Goal: Information Seeking & Learning: Learn about a topic

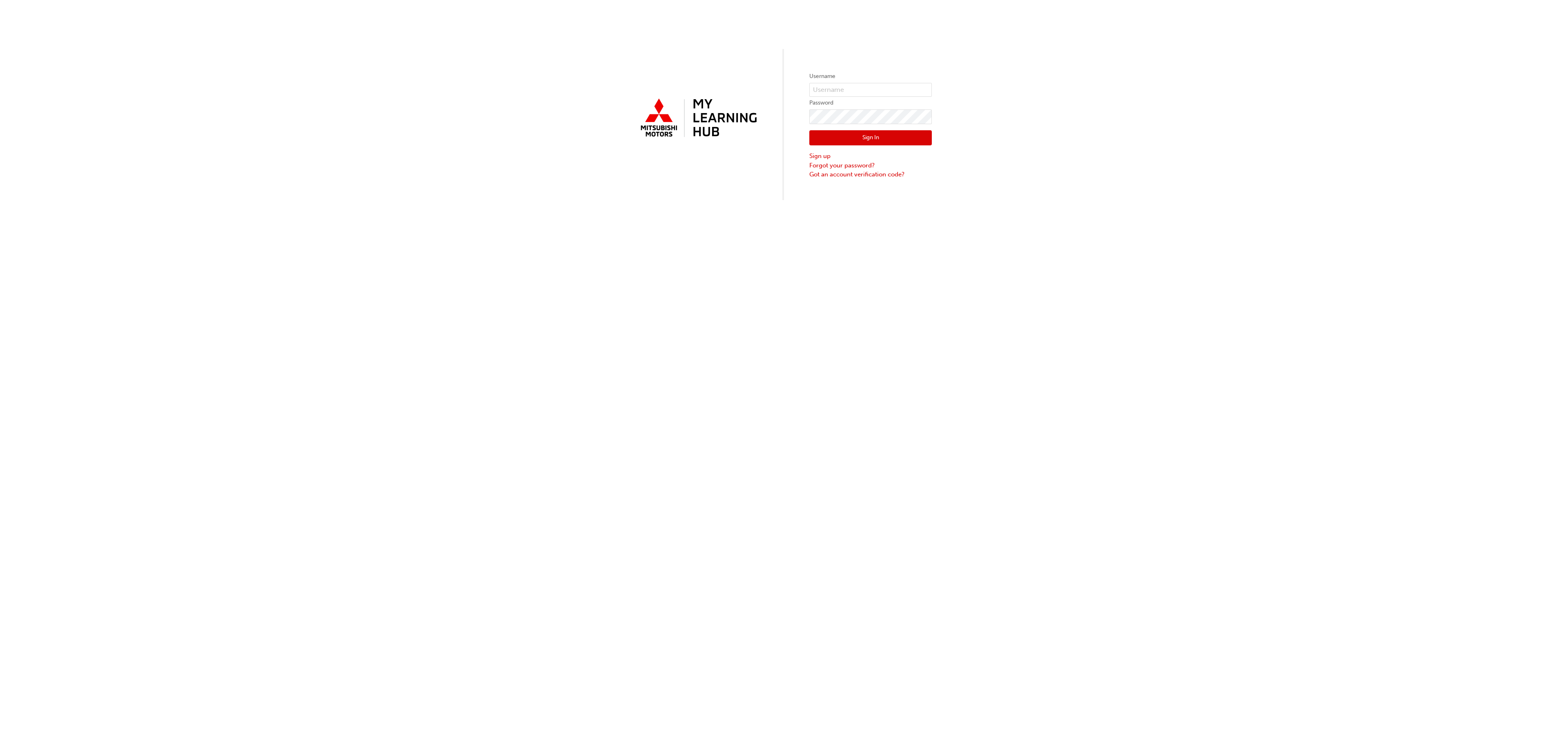
click at [865, 80] on label "Username" at bounding box center [870, 77] width 122 height 10
click at [861, 88] on input "text" at bounding box center [870, 90] width 122 height 14
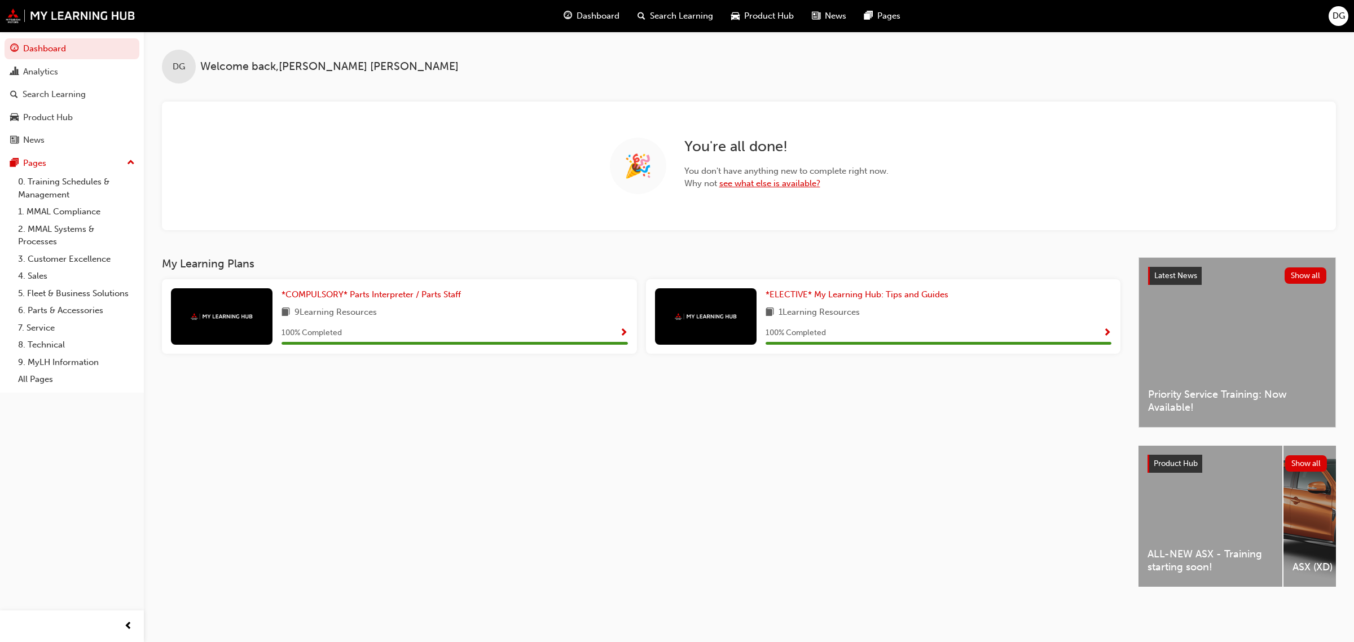
click at [789, 185] on link "see what else is available?" at bounding box center [770, 183] width 101 height 10
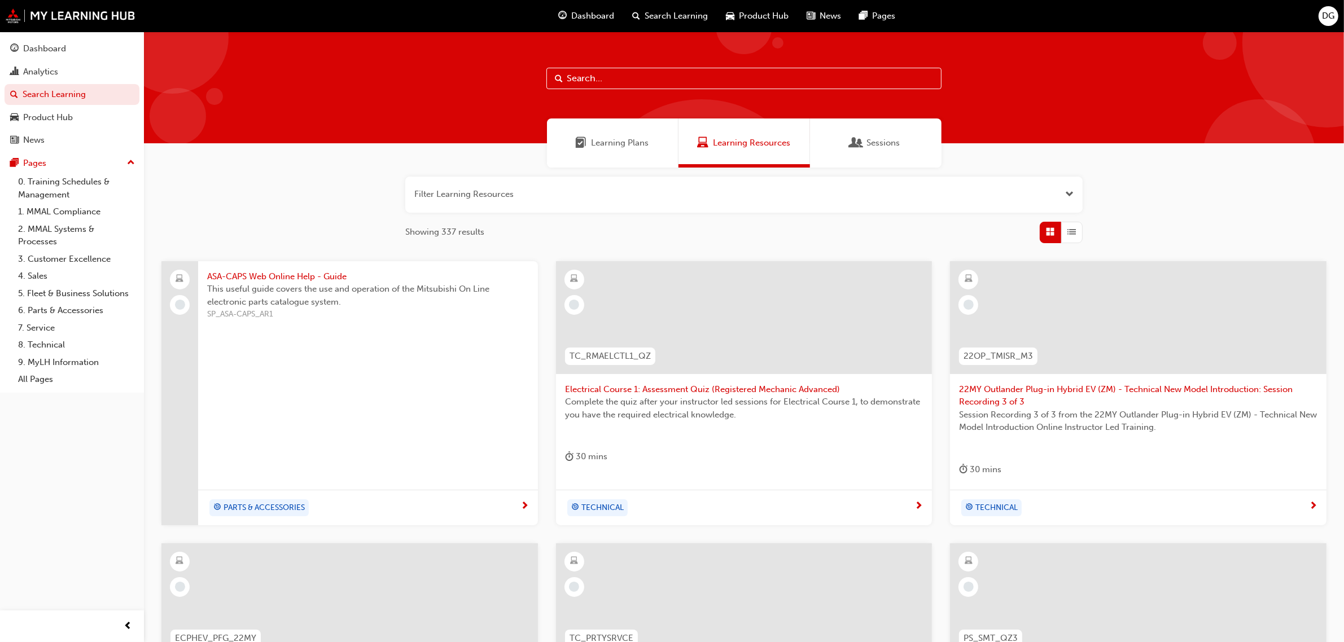
click at [435, 319] on span "SP_ASA-CAPS_AR1" at bounding box center [368, 314] width 322 height 13
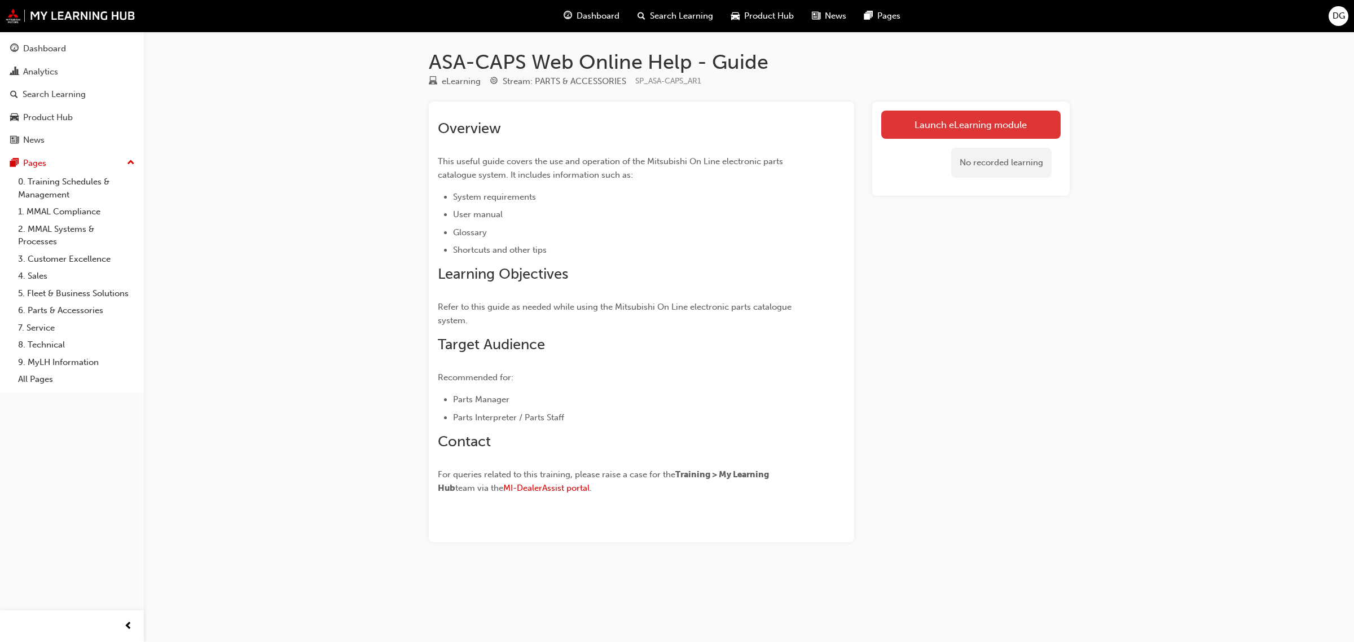
click at [988, 127] on link "Launch eLearning module" at bounding box center [970, 125] width 179 height 28
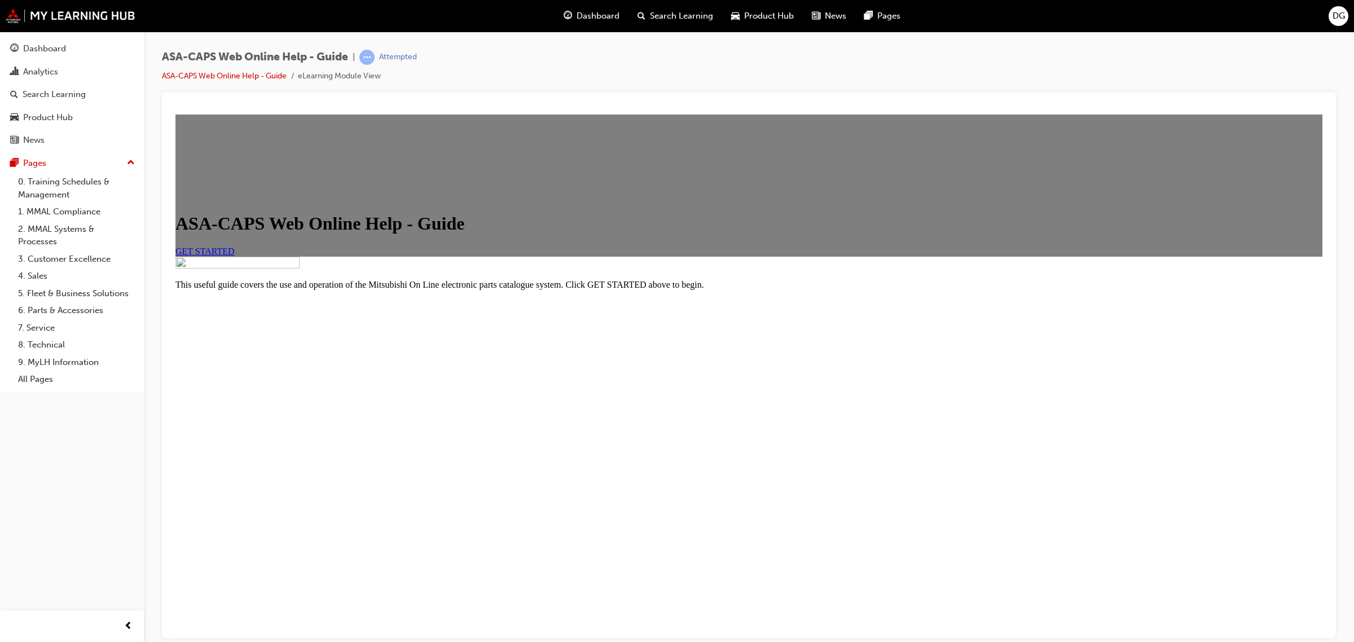
scroll to position [6, 0]
click at [235, 256] on span "GET STARTED" at bounding box center [205, 251] width 59 height 10
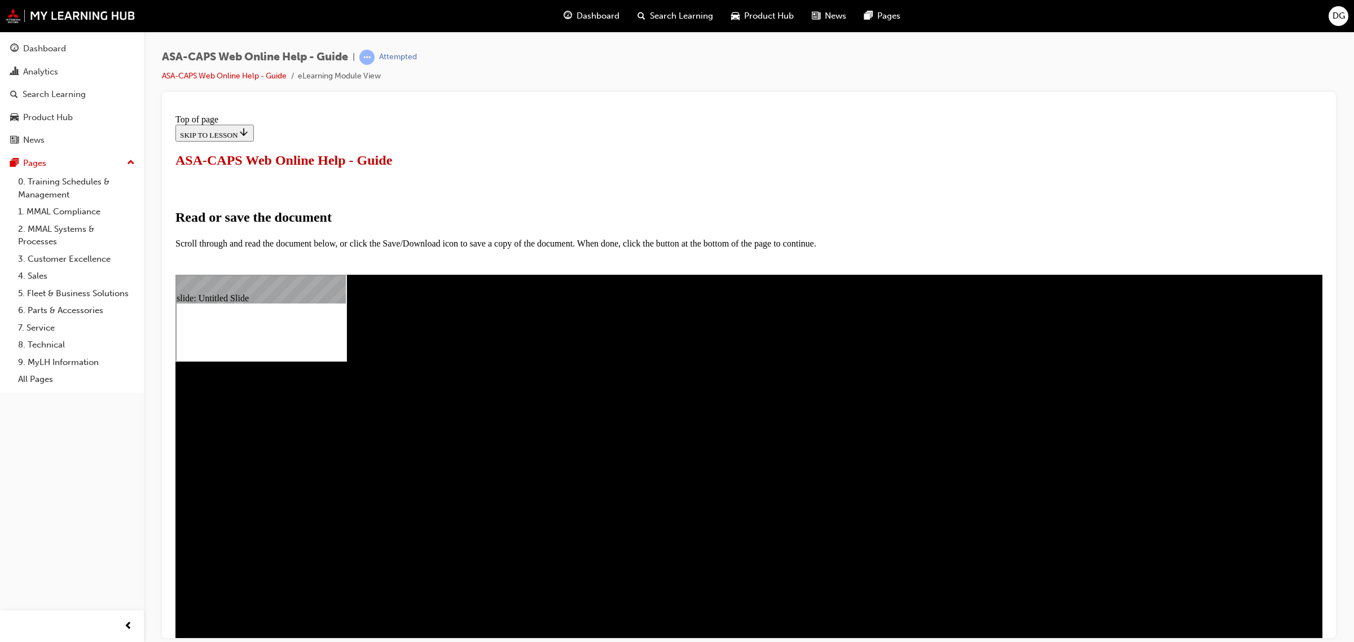
scroll to position [0, 0]
select select "auto"
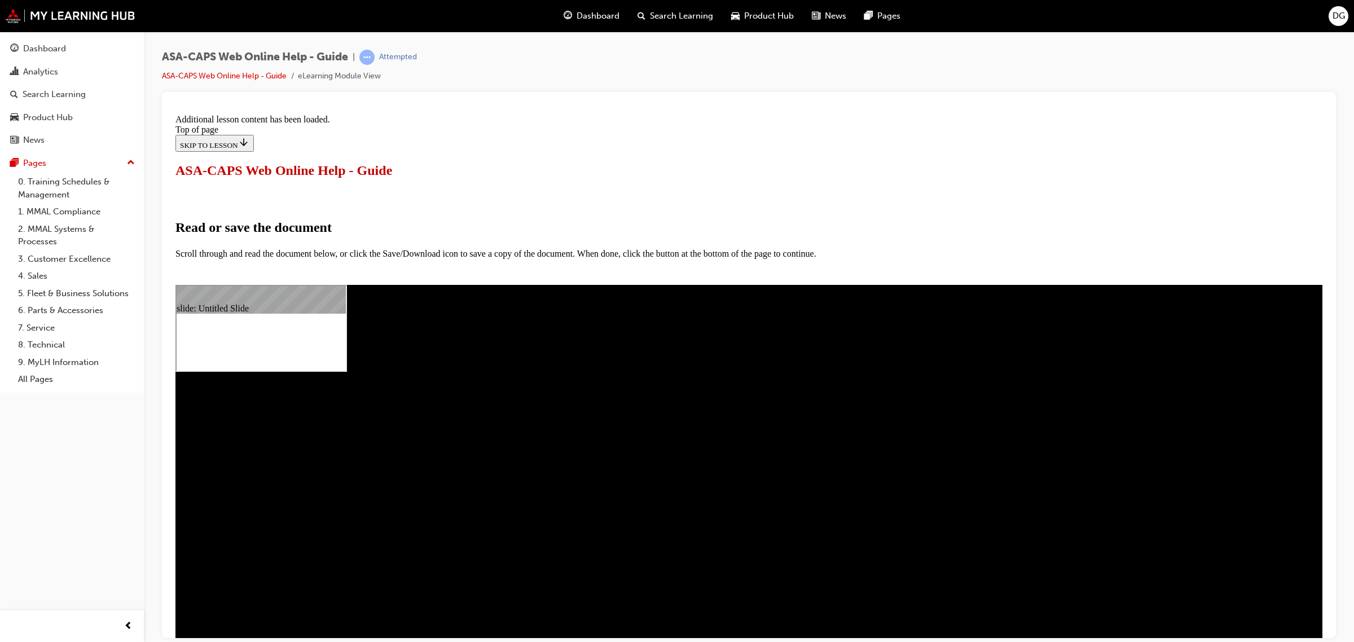
scroll to position [421, 0]
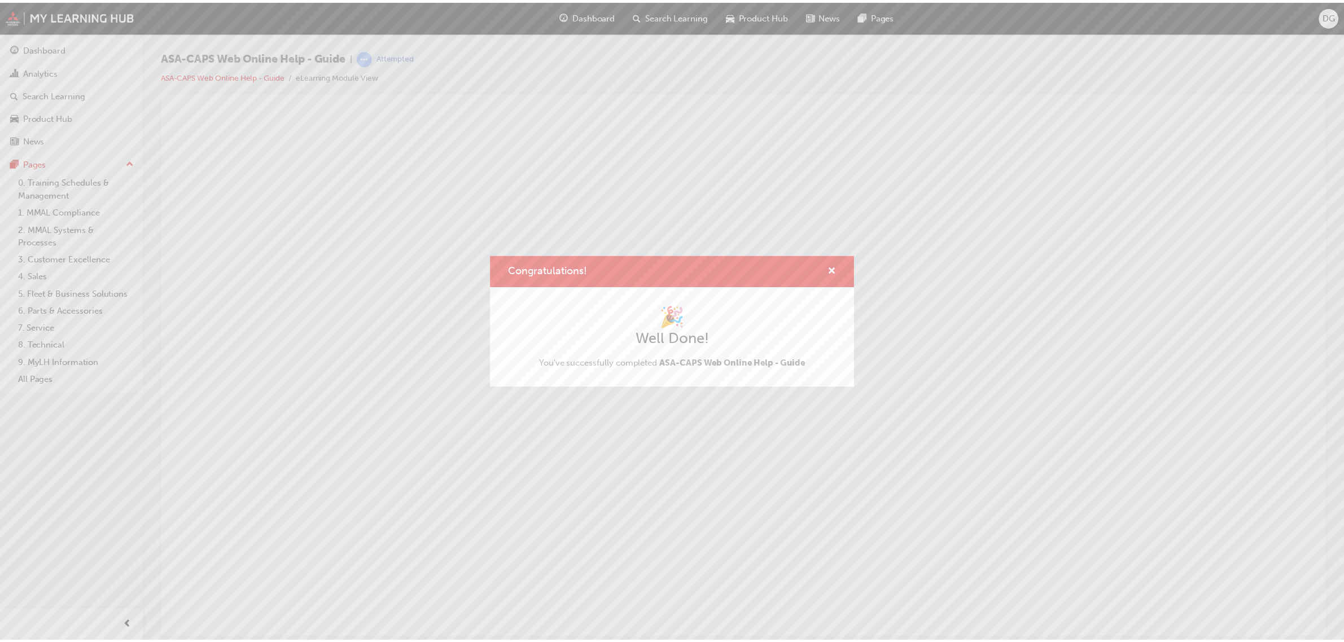
scroll to position [0, 0]
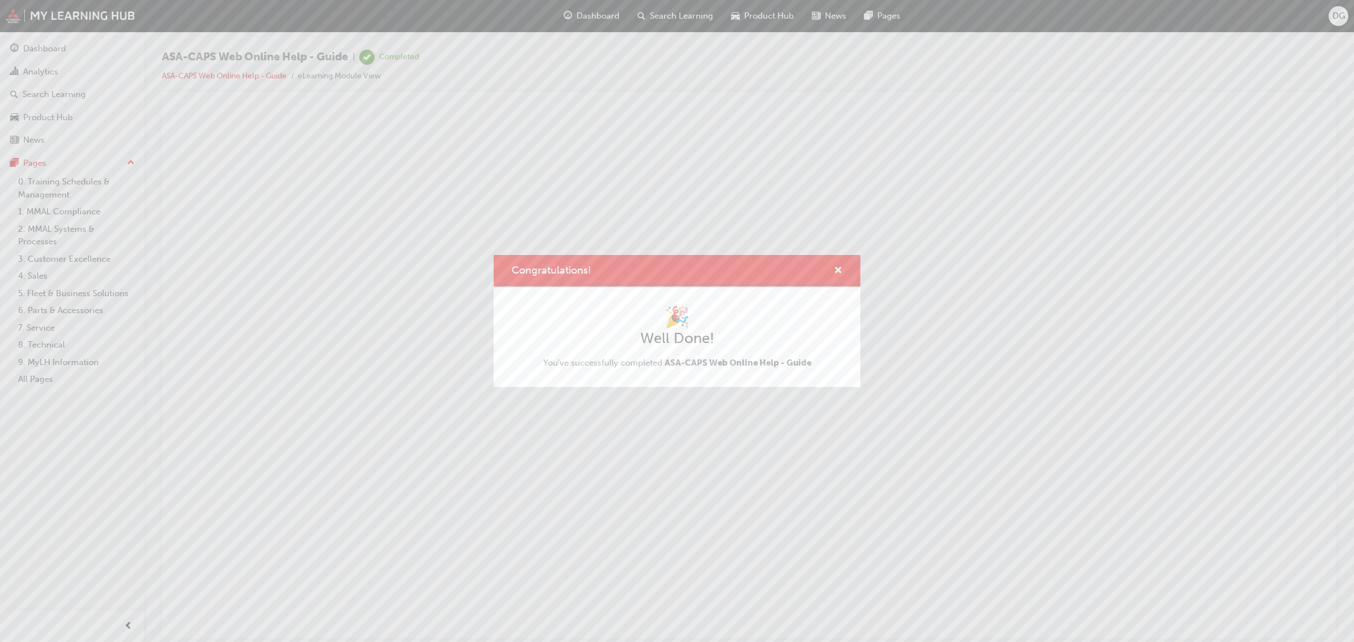
click at [843, 269] on div "Congratulations!" at bounding box center [677, 271] width 367 height 32
click at [847, 267] on div "Congratulations!" at bounding box center [677, 271] width 367 height 32
click at [842, 267] on div "Congratulations!" at bounding box center [677, 271] width 367 height 32
click at [839, 266] on span "cross-icon" at bounding box center [838, 271] width 8 height 10
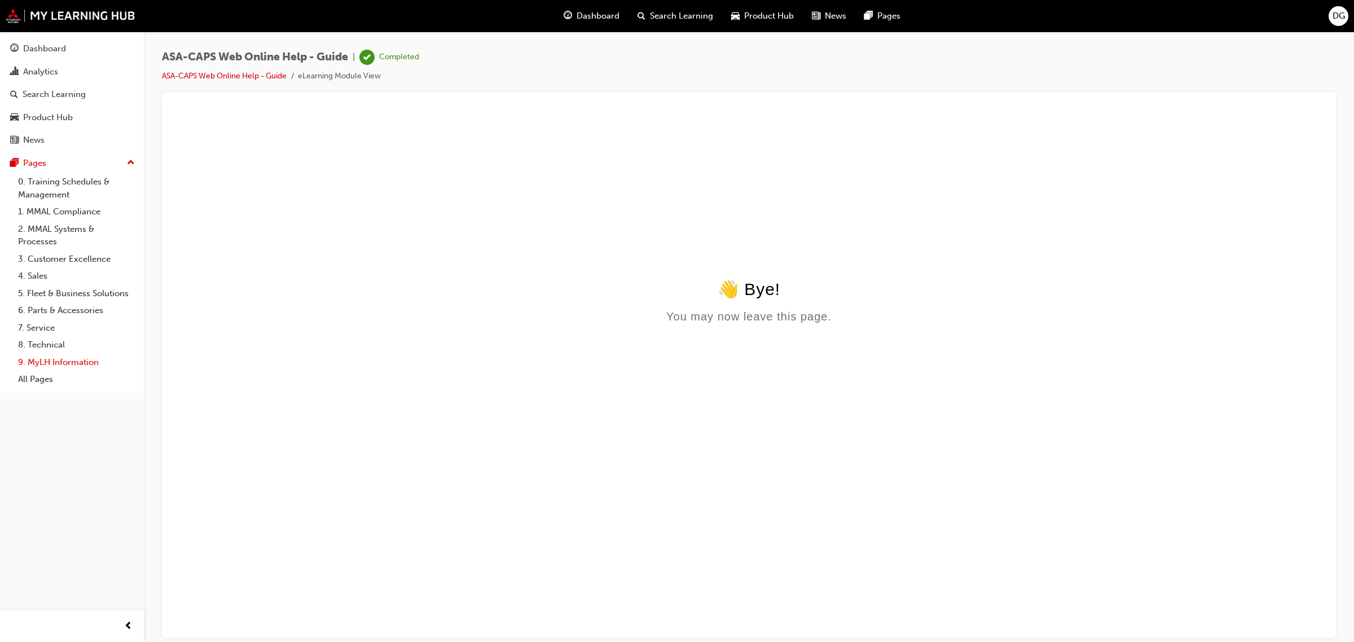
click at [54, 359] on link "9. MyLH Information" at bounding box center [77, 362] width 126 height 17
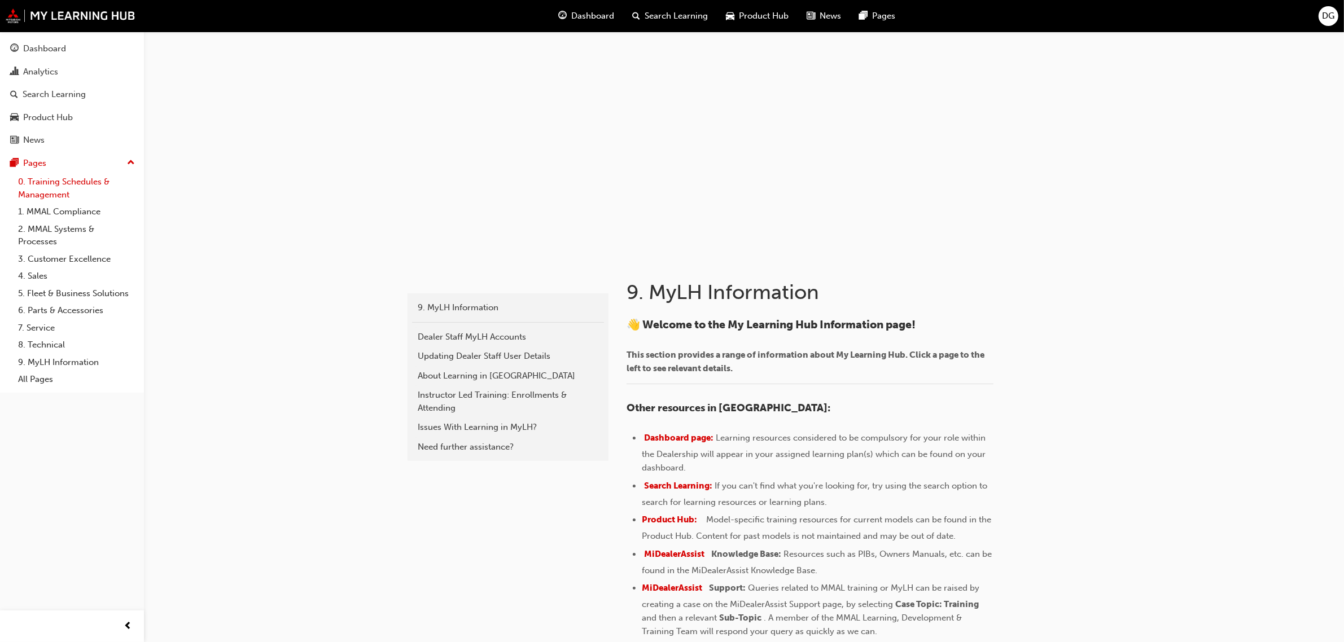
click at [52, 190] on link "0. Training Schedules & Management" at bounding box center [77, 188] width 126 height 30
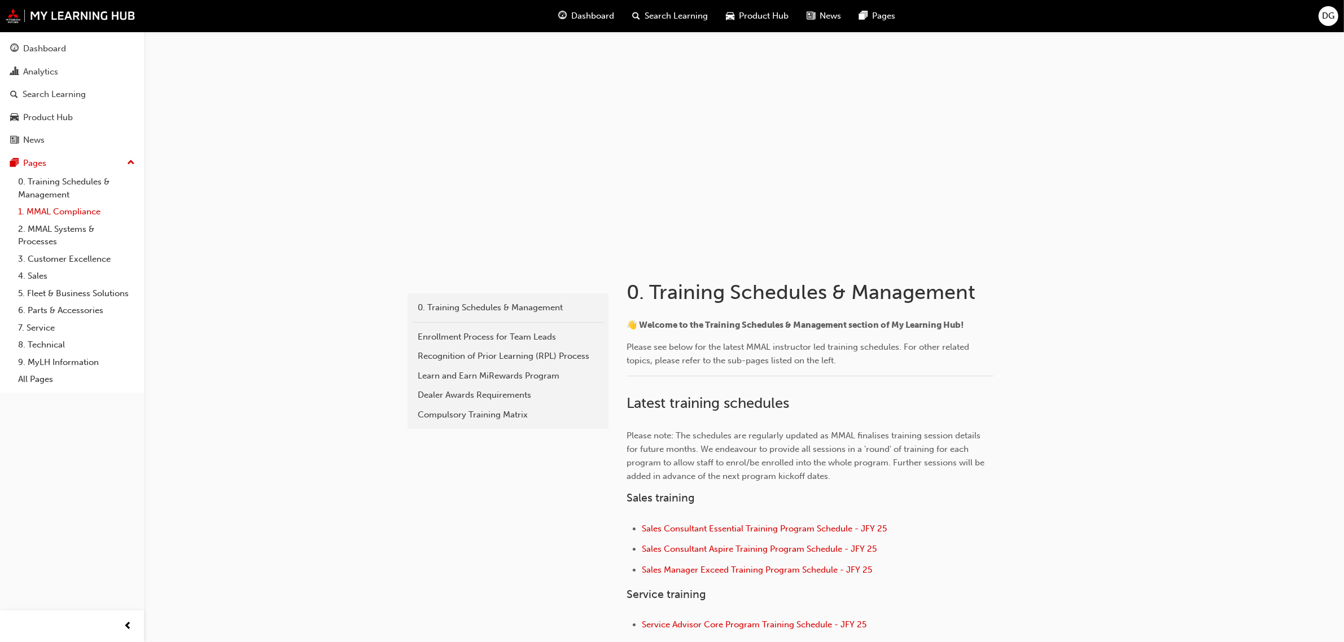
click at [72, 215] on link "1. MMAL Compliance" at bounding box center [77, 211] width 126 height 17
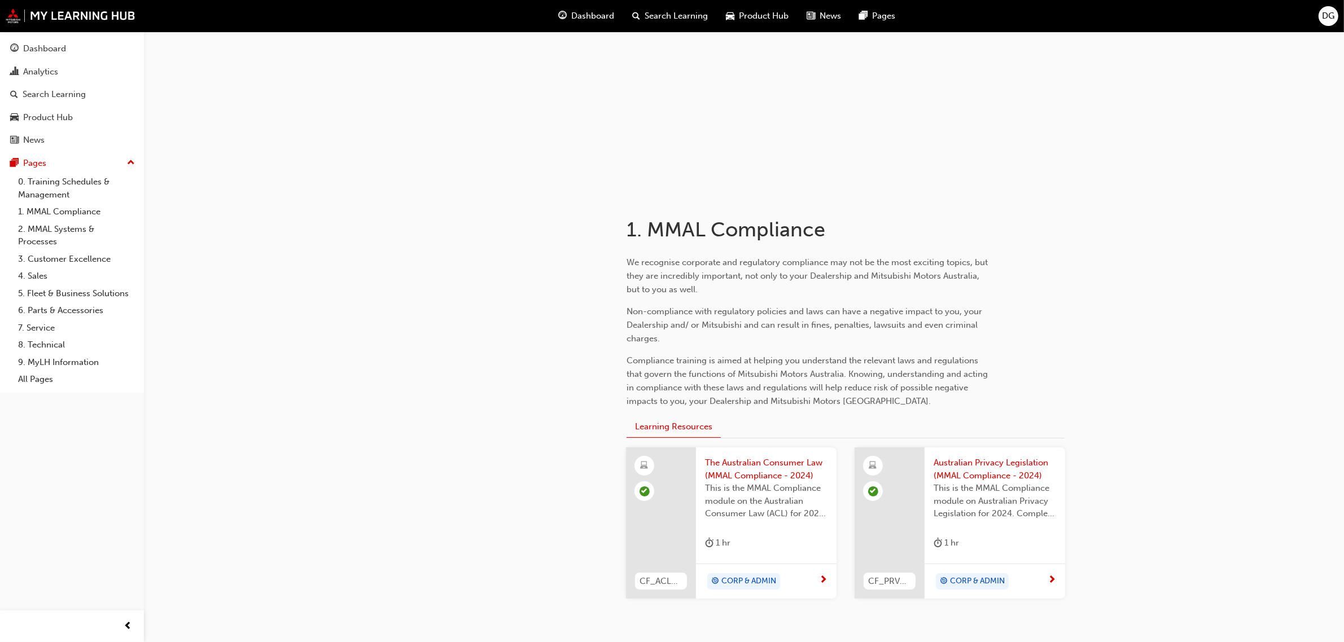
scroll to position [137, 0]
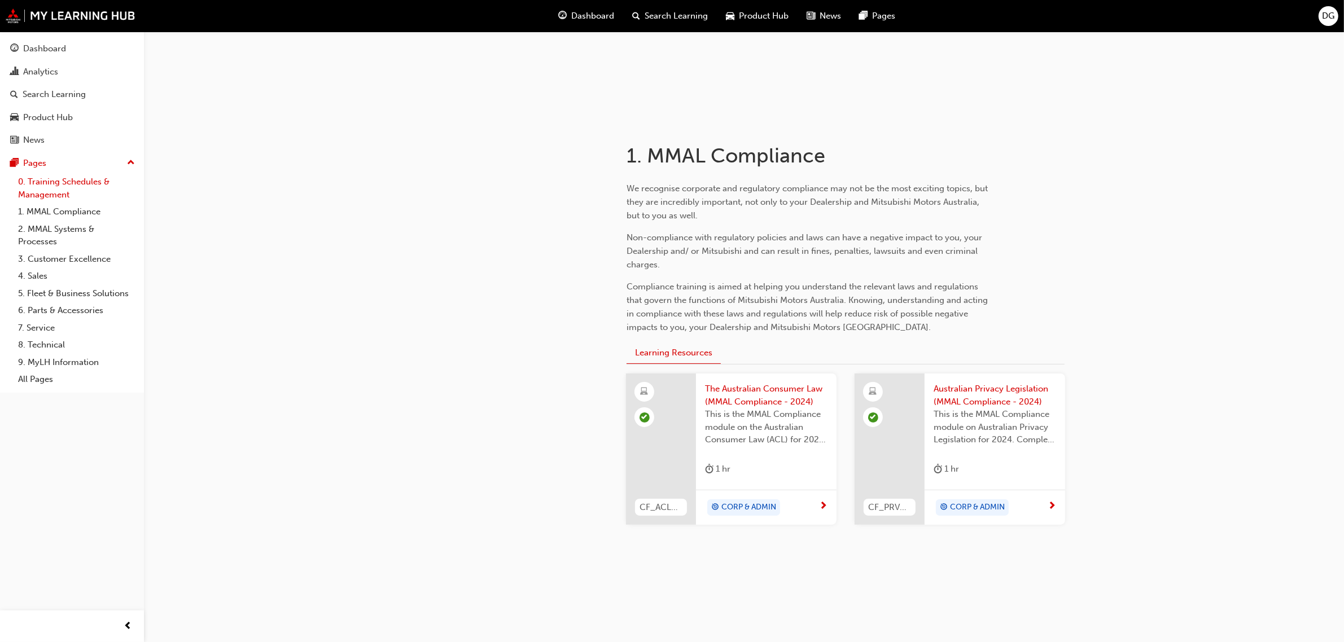
click at [81, 185] on link "0. Training Schedules & Management" at bounding box center [77, 188] width 126 height 30
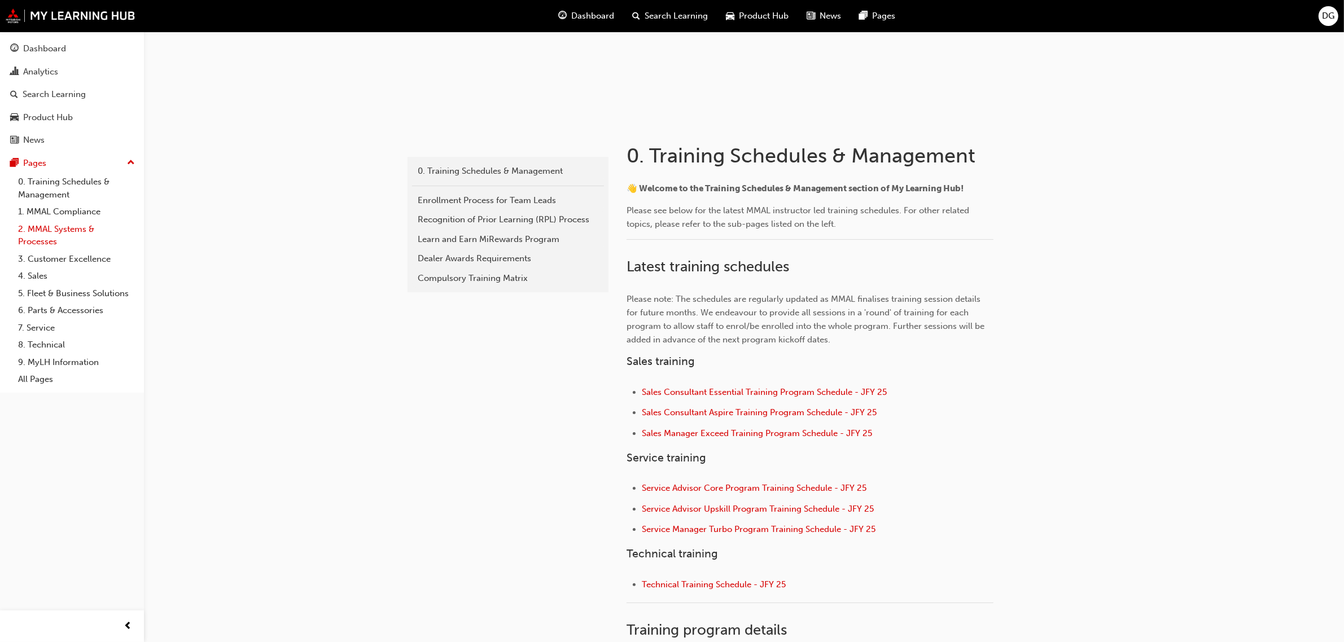
click at [74, 229] on link "2. MMAL Systems & Processes" at bounding box center [77, 236] width 126 height 30
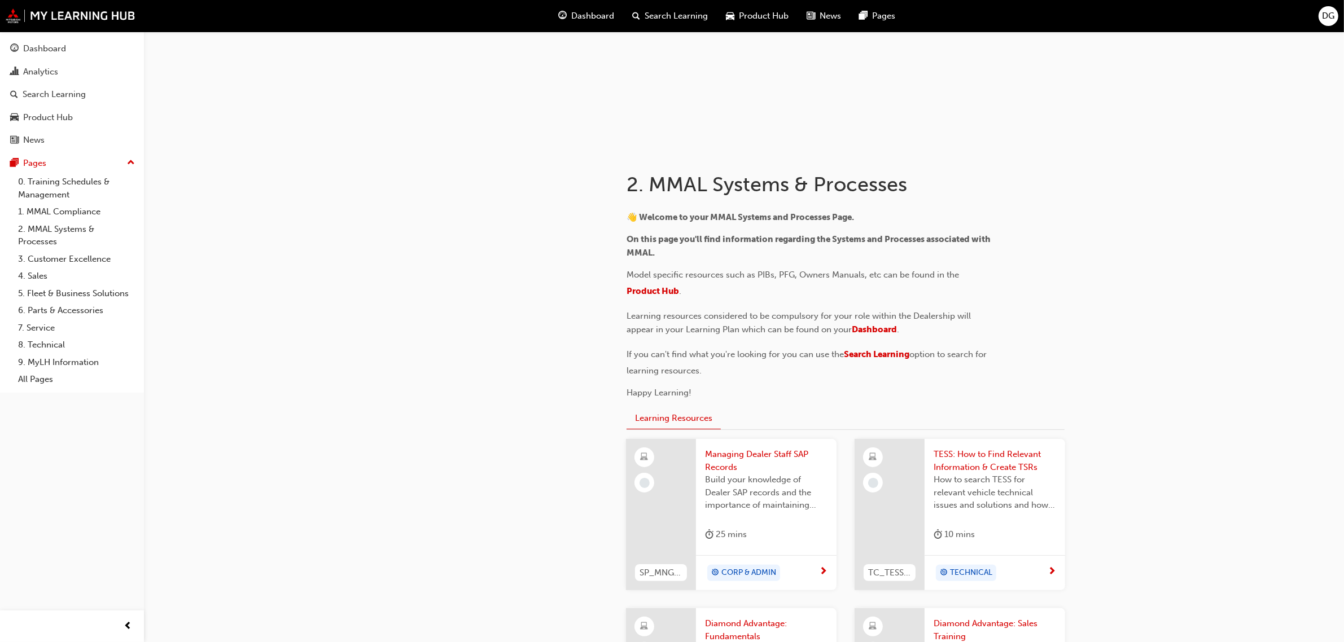
scroll to position [141, 0]
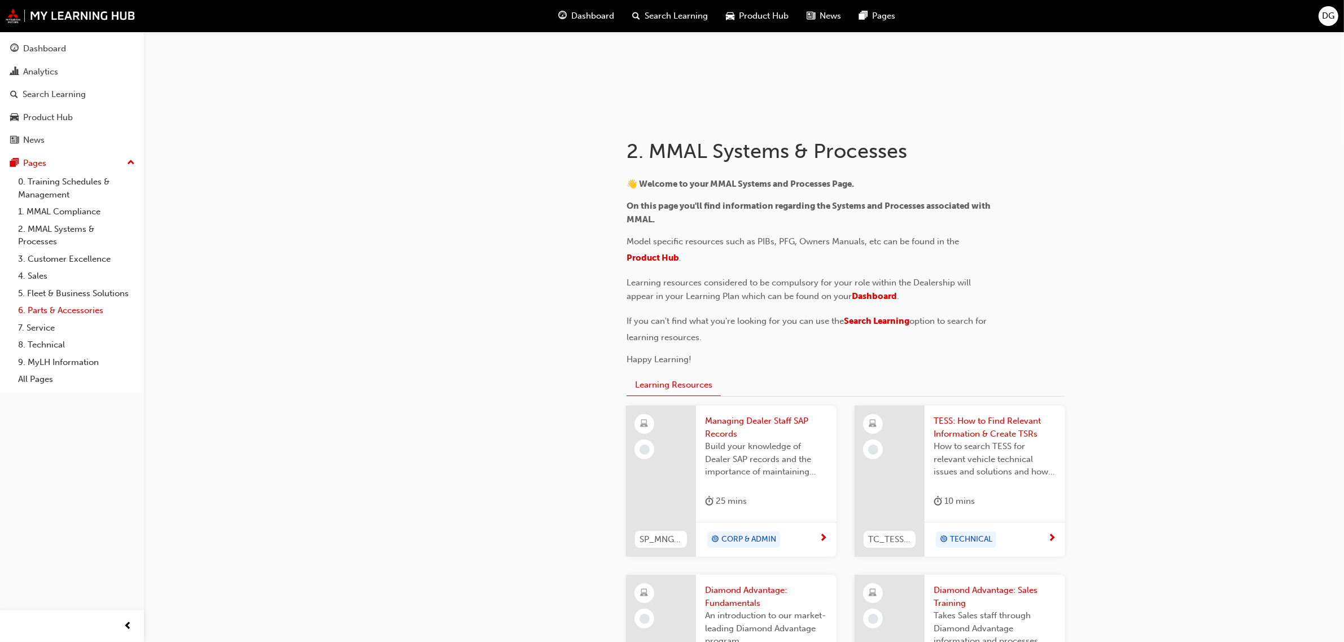
click at [87, 315] on link "6. Parts & Accessories" at bounding box center [77, 310] width 126 height 17
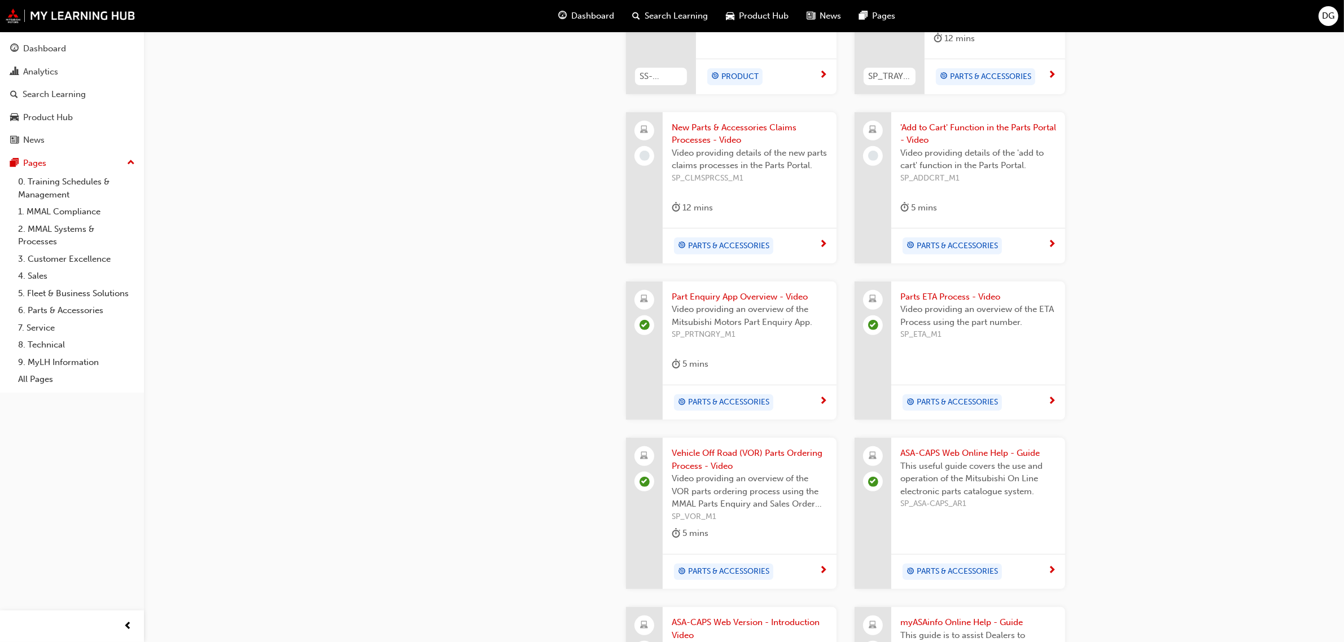
scroll to position [917, 0]
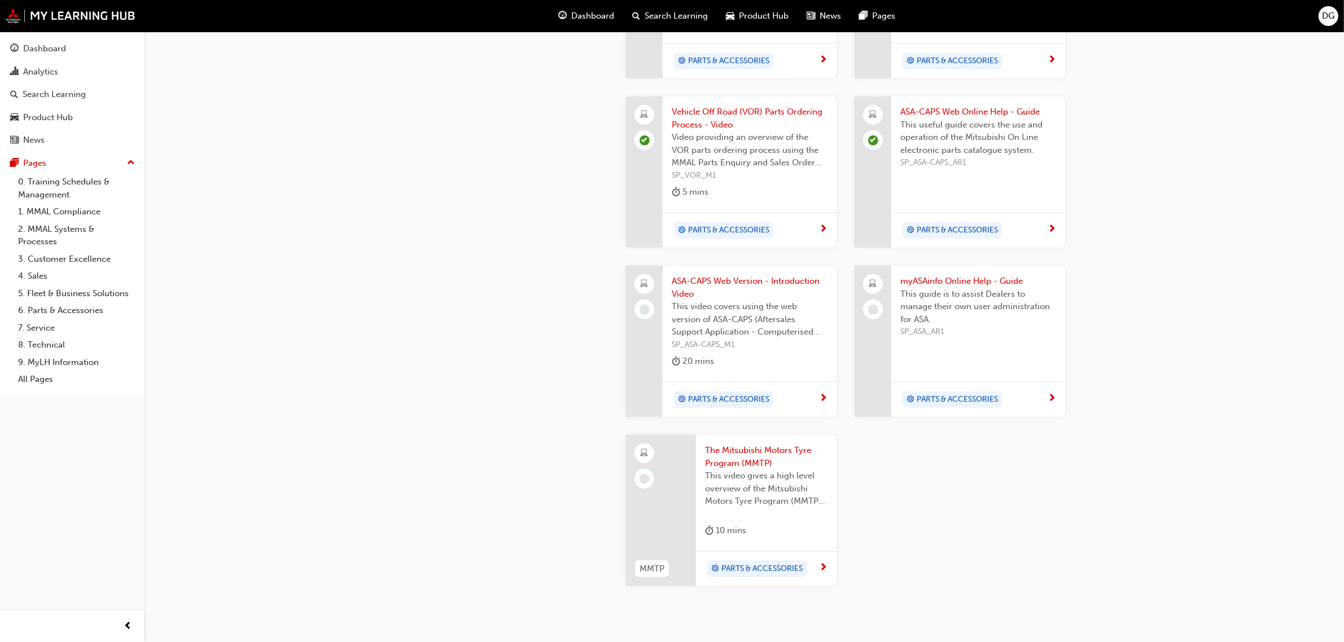
click at [799, 470] on span "This video gives a high level overview of the Mitsubishi Motors Tyre Program (M…" at bounding box center [766, 489] width 122 height 38
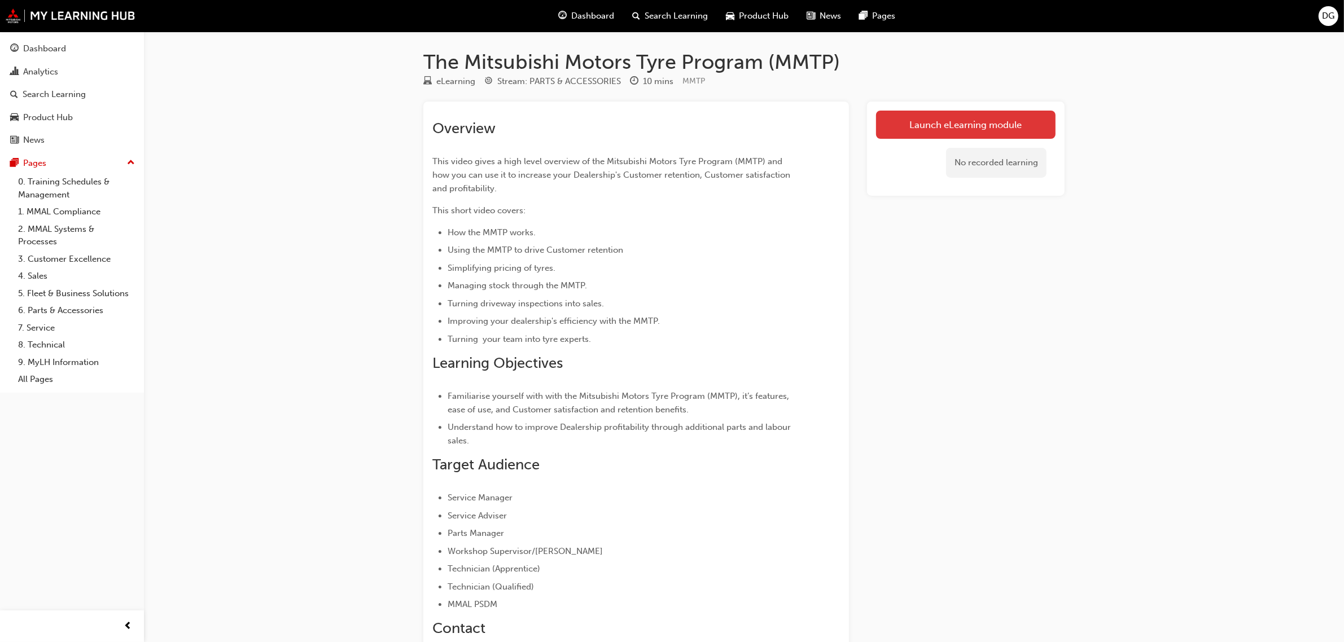
click at [950, 129] on link "Launch eLearning module" at bounding box center [965, 125] width 179 height 28
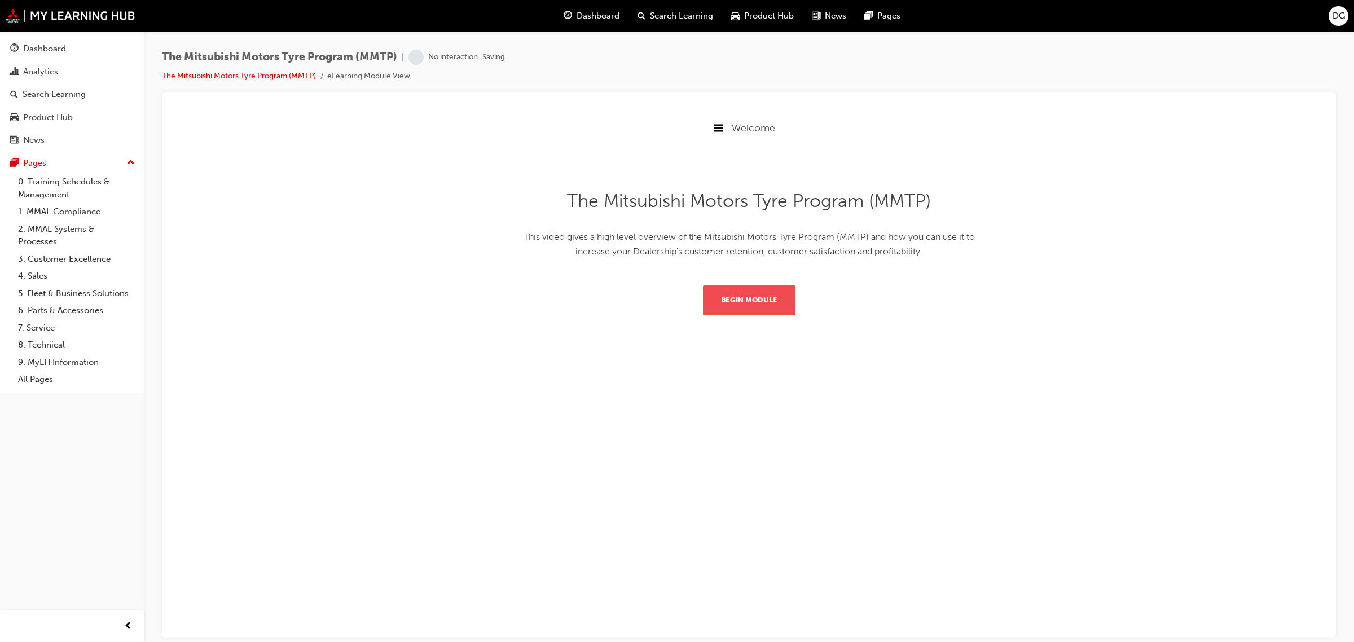
click at [745, 305] on button "Begin Module" at bounding box center [749, 299] width 93 height 29
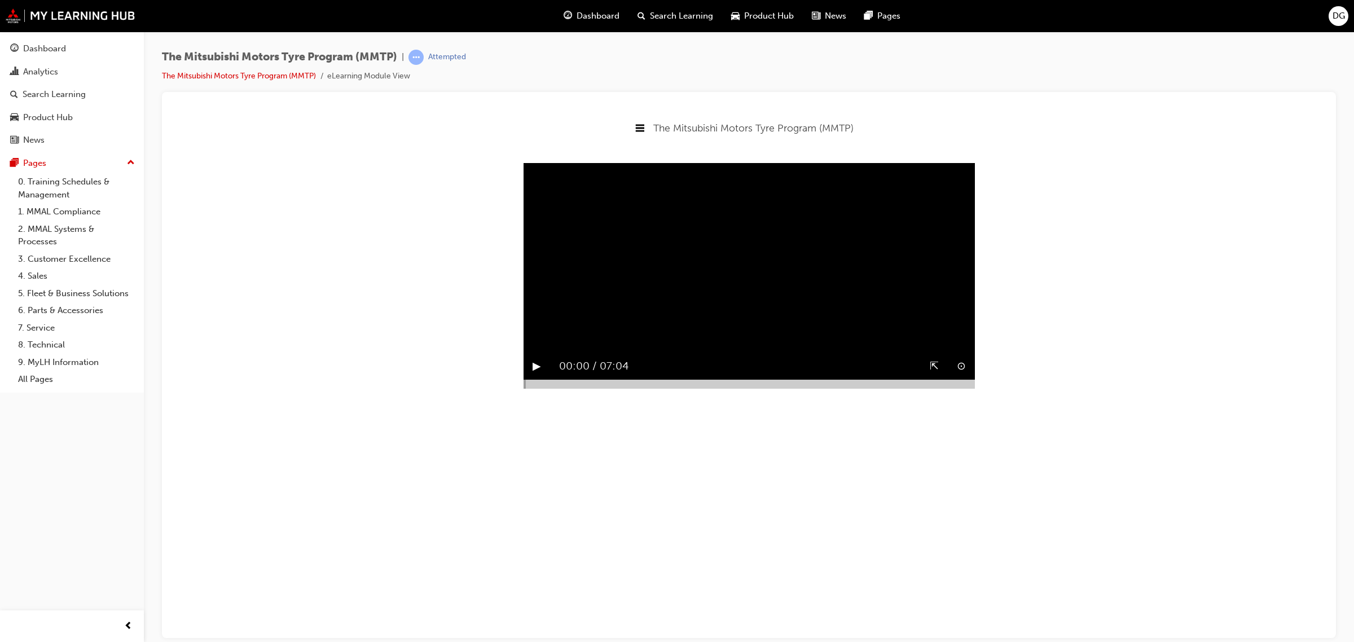
click at [535, 375] on button "▶︎" at bounding box center [537, 365] width 8 height 17
click at [535, 388] on div at bounding box center [749, 383] width 451 height 9
click at [528, 379] on div "▶︎" at bounding box center [537, 366] width 27 height 27
click at [824, 388] on div at bounding box center [749, 383] width 451 height 9
click at [962, 388] on div at bounding box center [749, 383] width 451 height 9
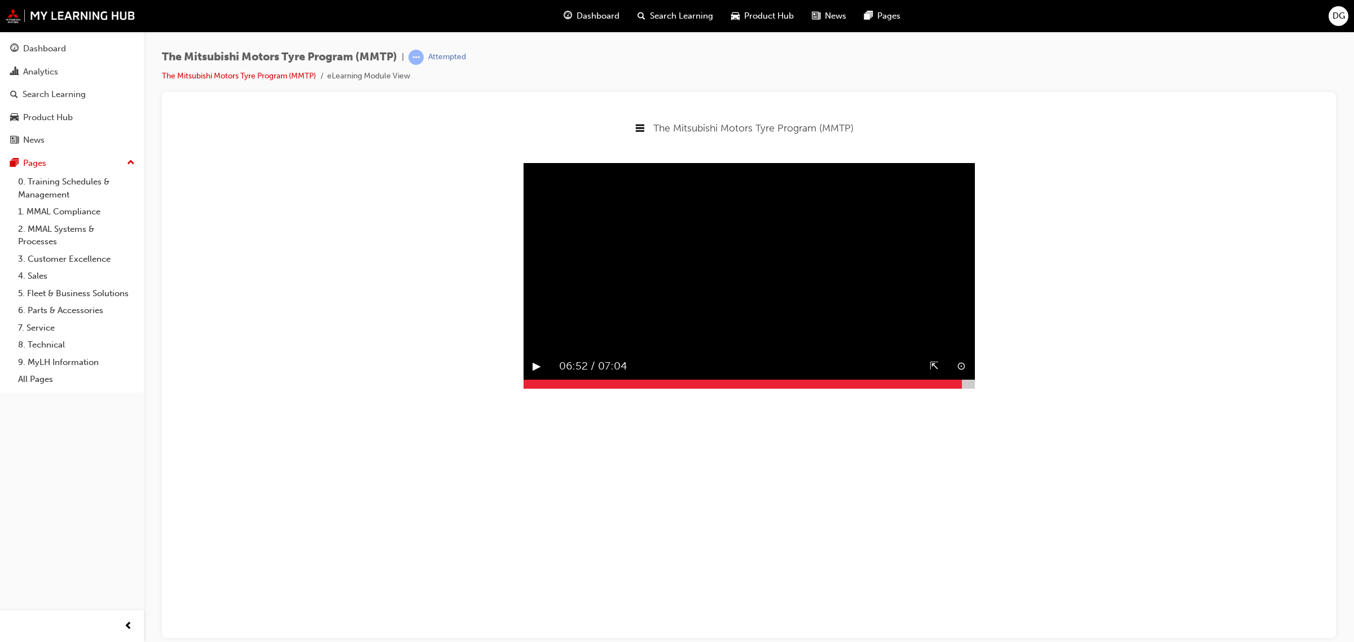
click at [536, 375] on button "▶︎" at bounding box center [537, 365] width 8 height 17
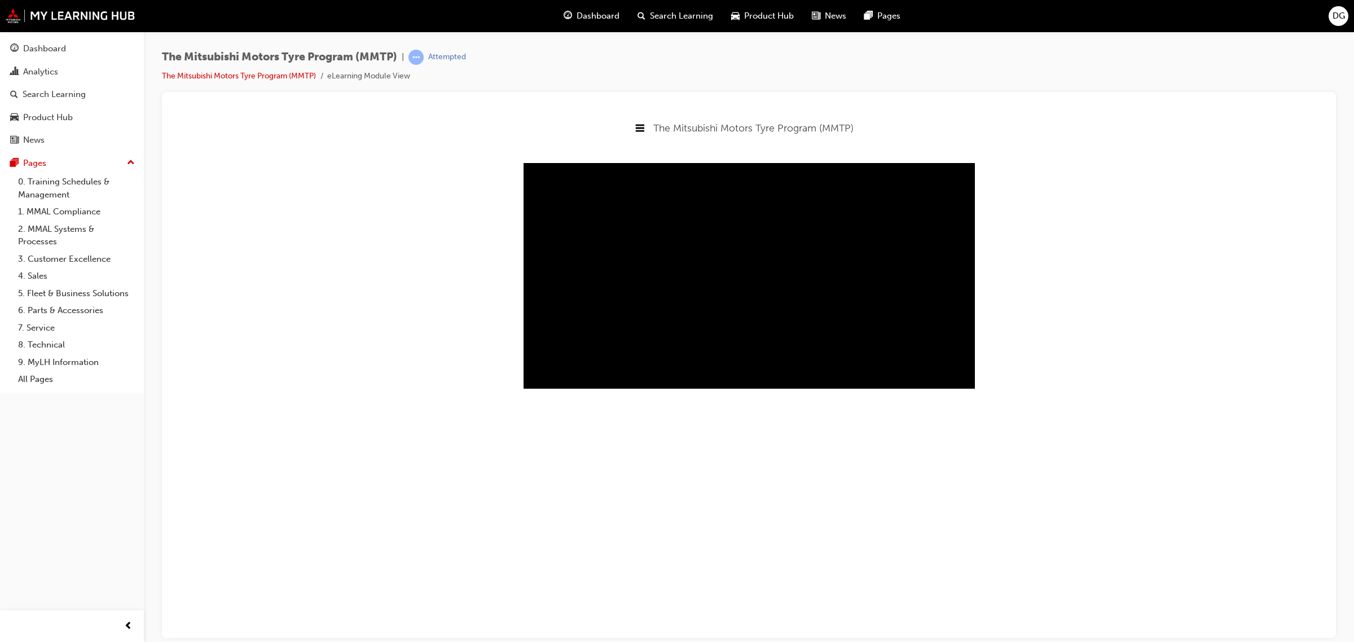
click at [975, 411] on body "The Mitsubishi Motors Tyre Program (MMTP) Welcome The Mitsubishi Motors Tyre Pr…" at bounding box center [749, 373] width 1156 height 528
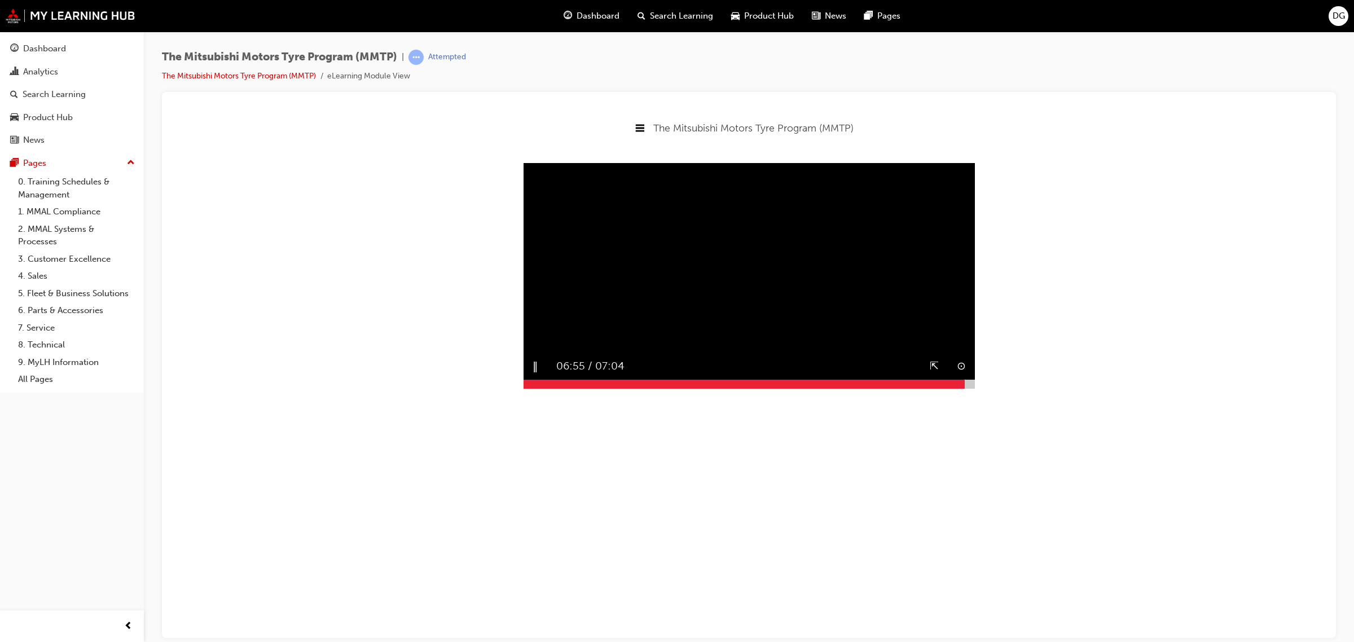
click at [973, 388] on div at bounding box center [749, 383] width 451 height 9
click at [528, 379] on div "▶︎" at bounding box center [537, 366] width 27 height 27
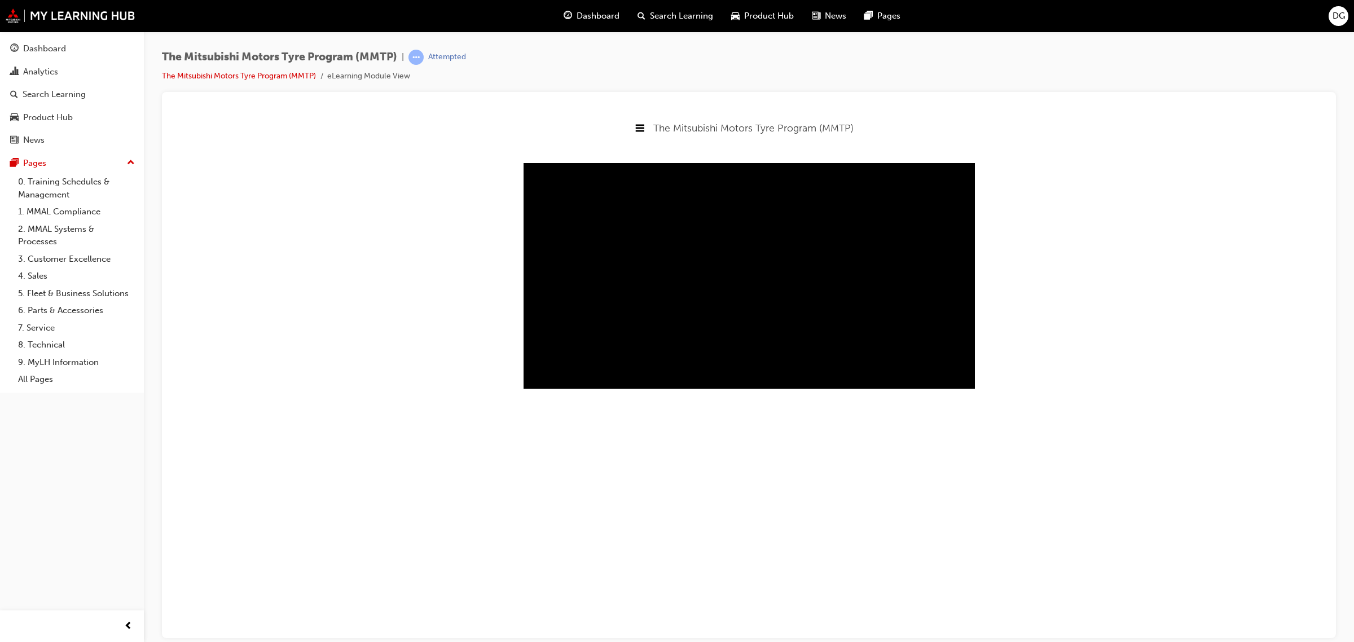
click at [312, 282] on body "The Mitsubishi Motors Tyre Program (MMTP) Welcome The Mitsubishi Motors Tyre Pr…" at bounding box center [749, 373] width 1156 height 528
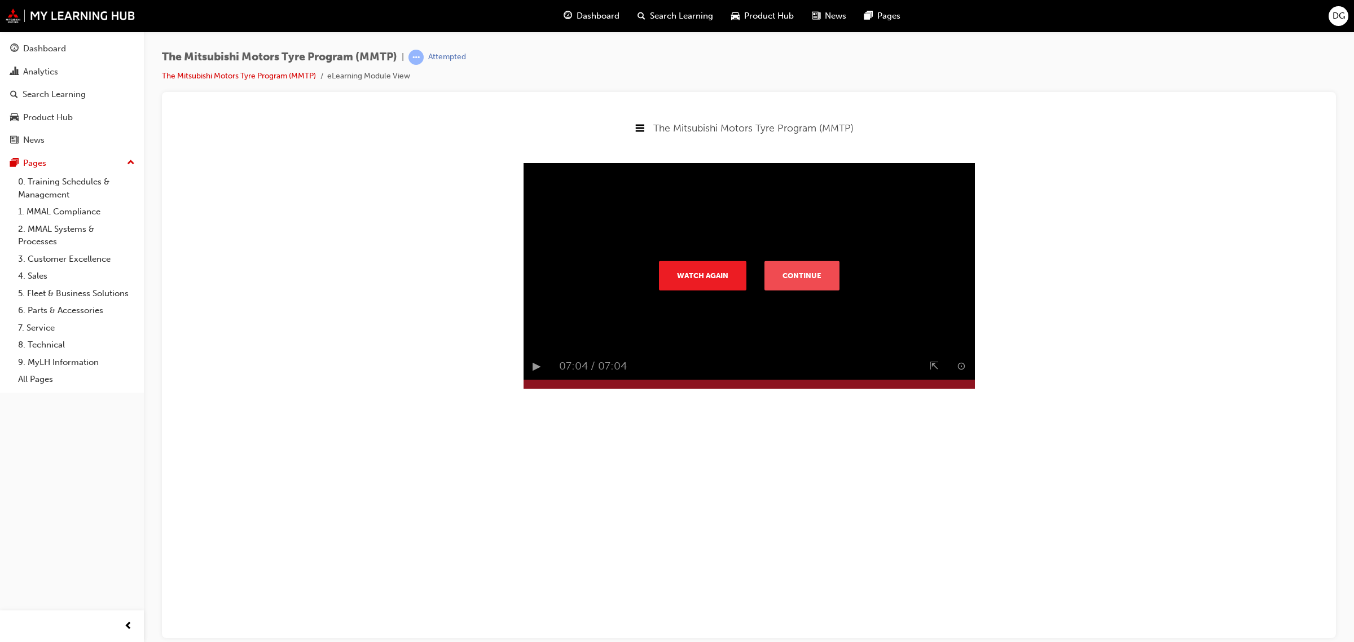
click at [802, 290] on button "Continue" at bounding box center [802, 274] width 75 height 29
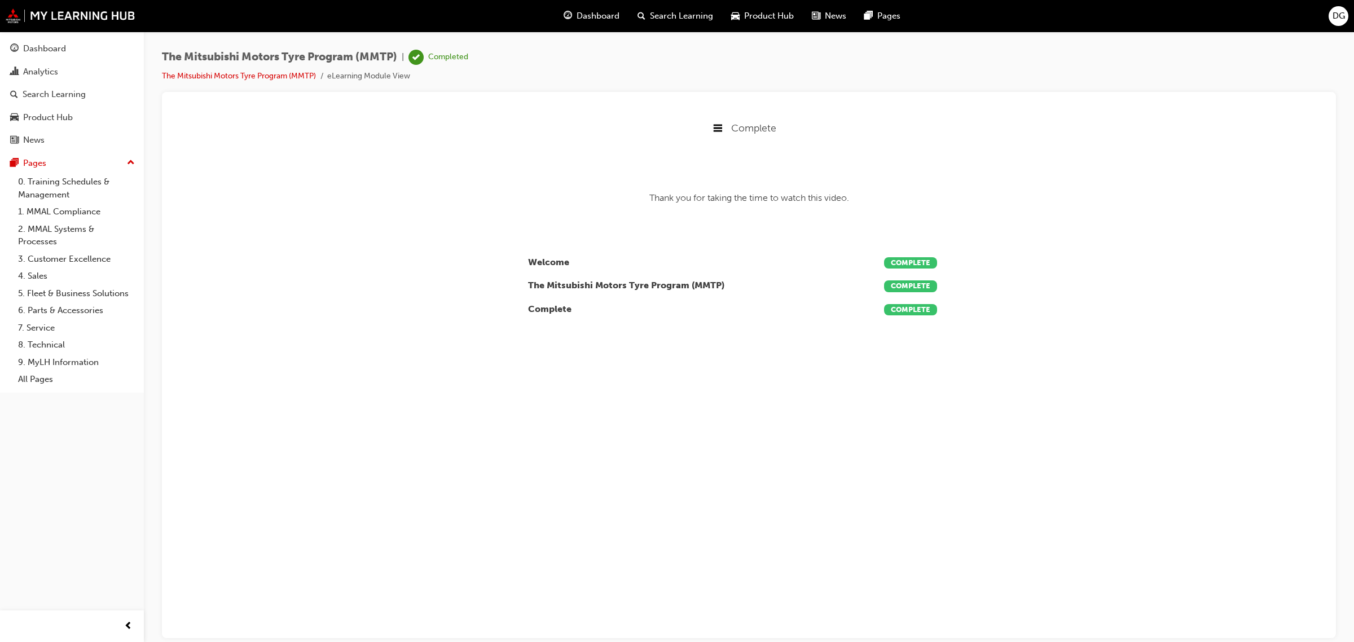
click at [765, 121] on span "Complete" at bounding box center [753, 127] width 45 height 12
click at [753, 205] on div "Complete" at bounding box center [749, 201] width 1156 height 15
click at [83, 317] on link "6. Parts & Accessories" at bounding box center [77, 310] width 126 height 17
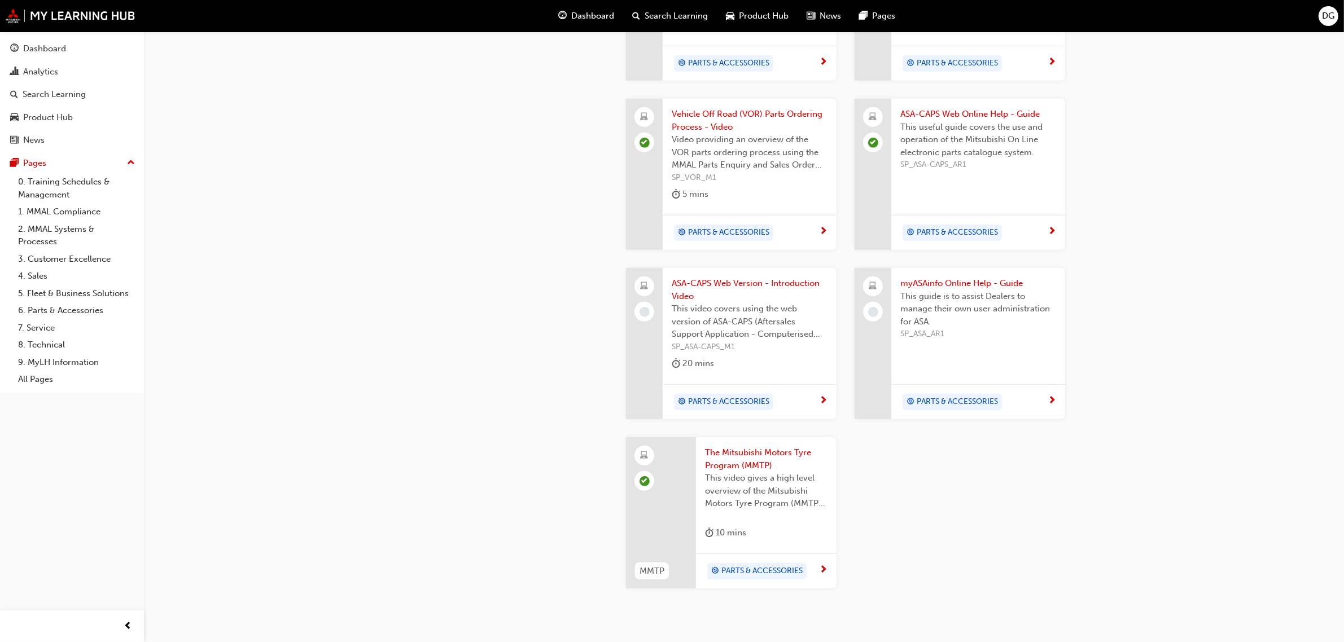
scroll to position [892, 0]
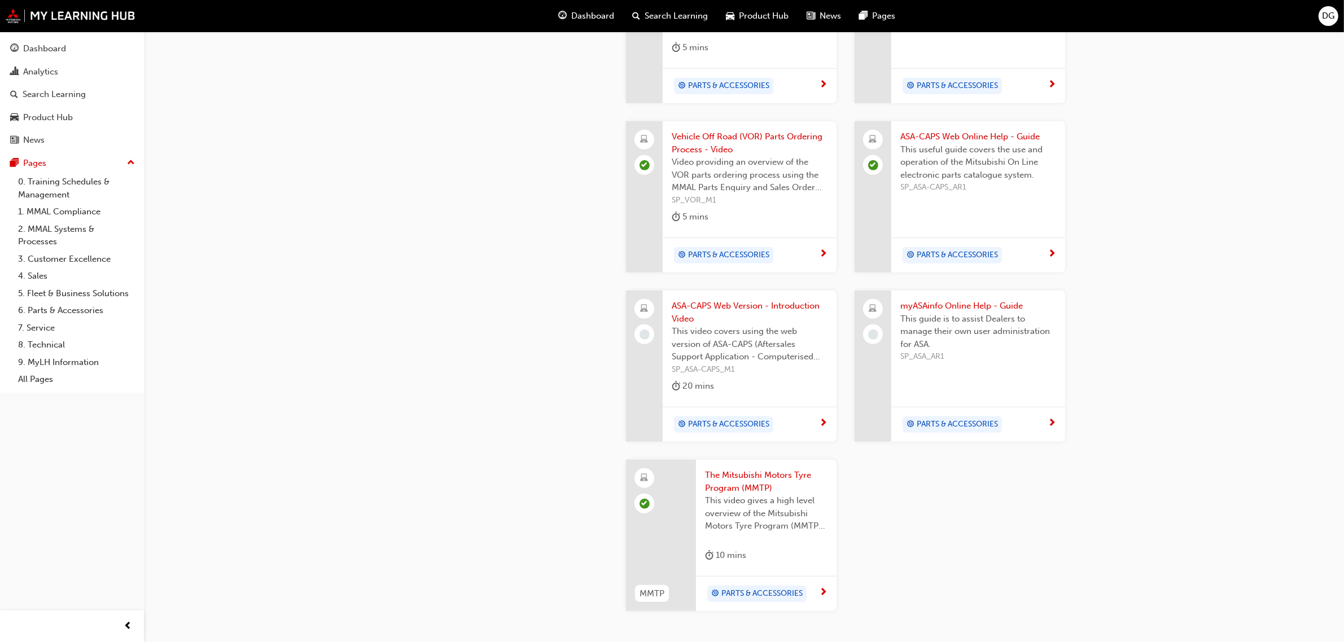
click at [960, 313] on span "This guide is to assist Dealers to manage their own user administration for ASA." at bounding box center [978, 332] width 156 height 38
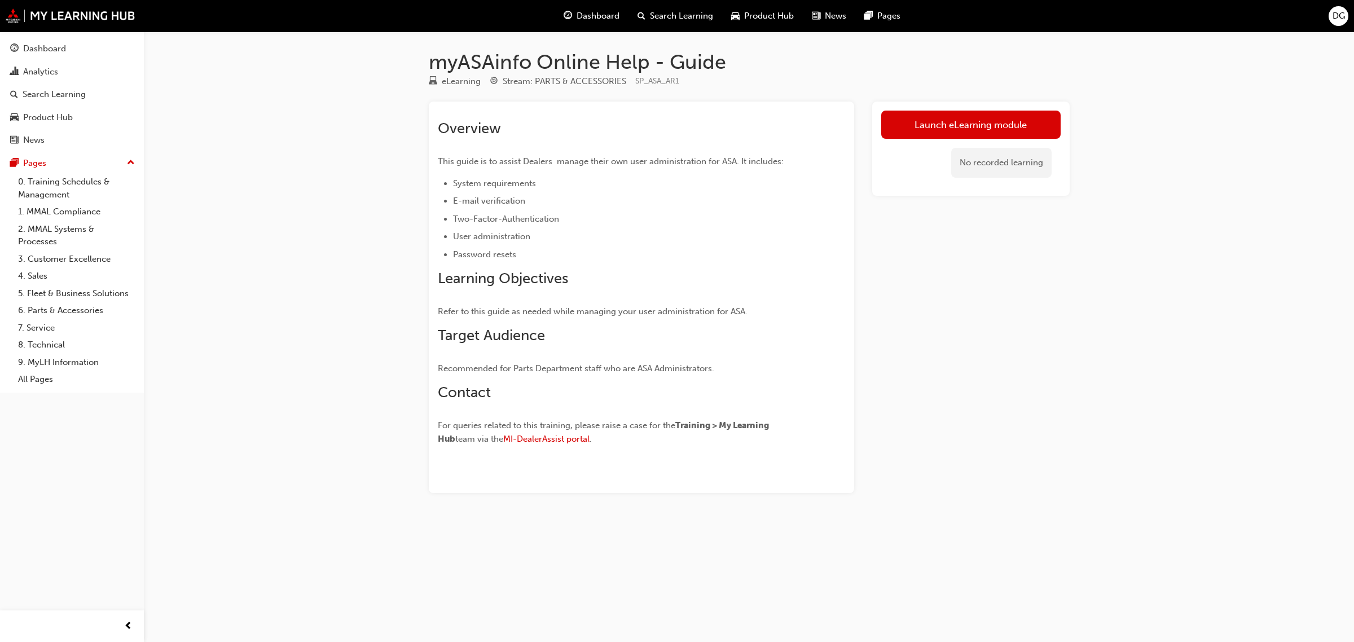
click at [983, 117] on link "Launch eLearning module" at bounding box center [970, 125] width 179 height 28
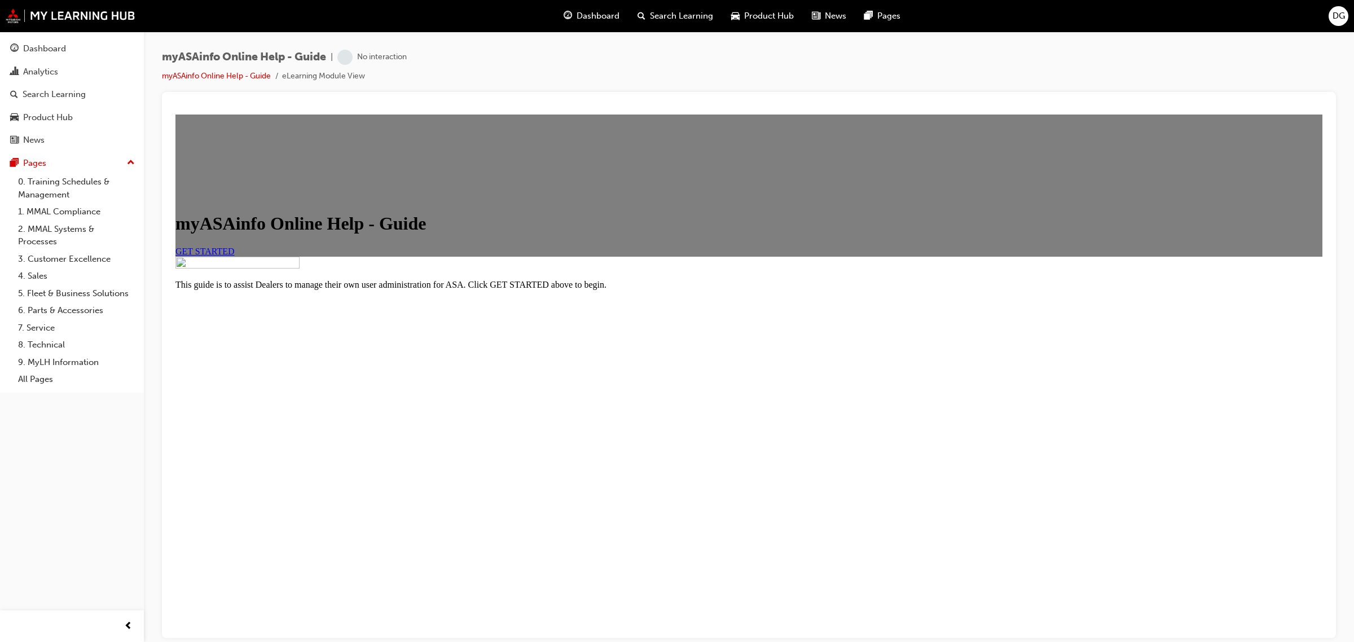
click at [235, 256] on link "GET STARTED" at bounding box center [205, 251] width 59 height 10
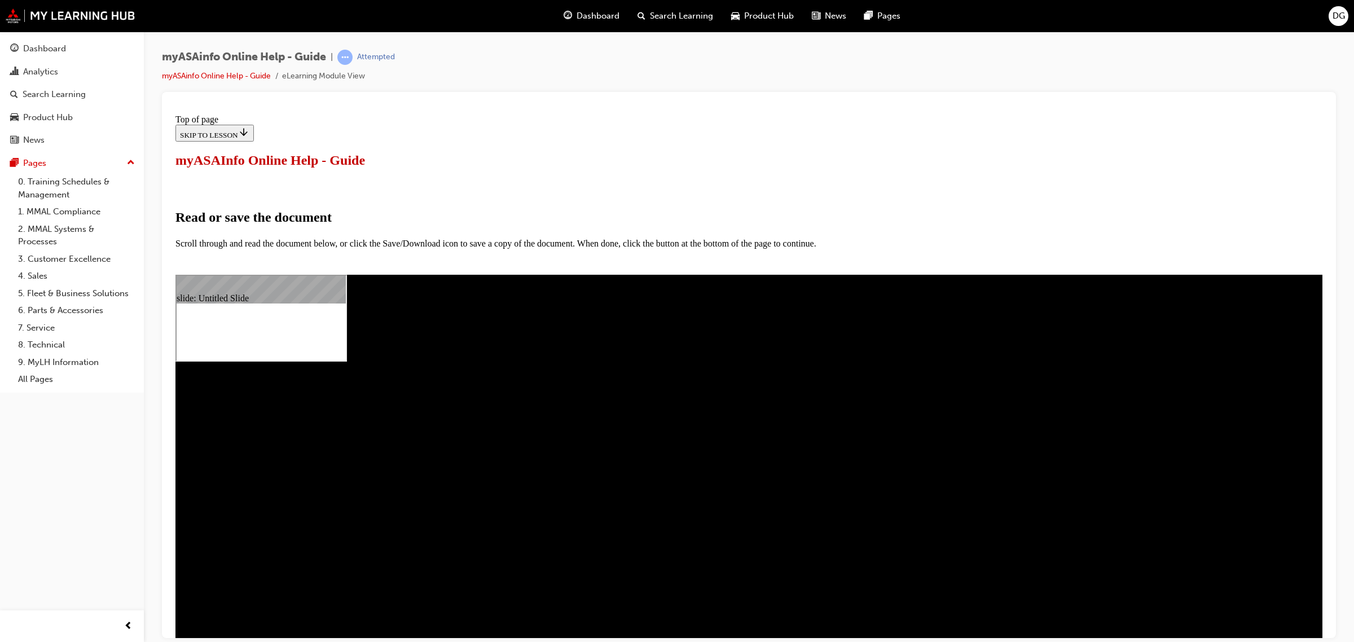
select select "auto"
drag, startPoint x: 738, startPoint y: 1371, endPoint x: 1088, endPoint y: 1502, distance: 373.8
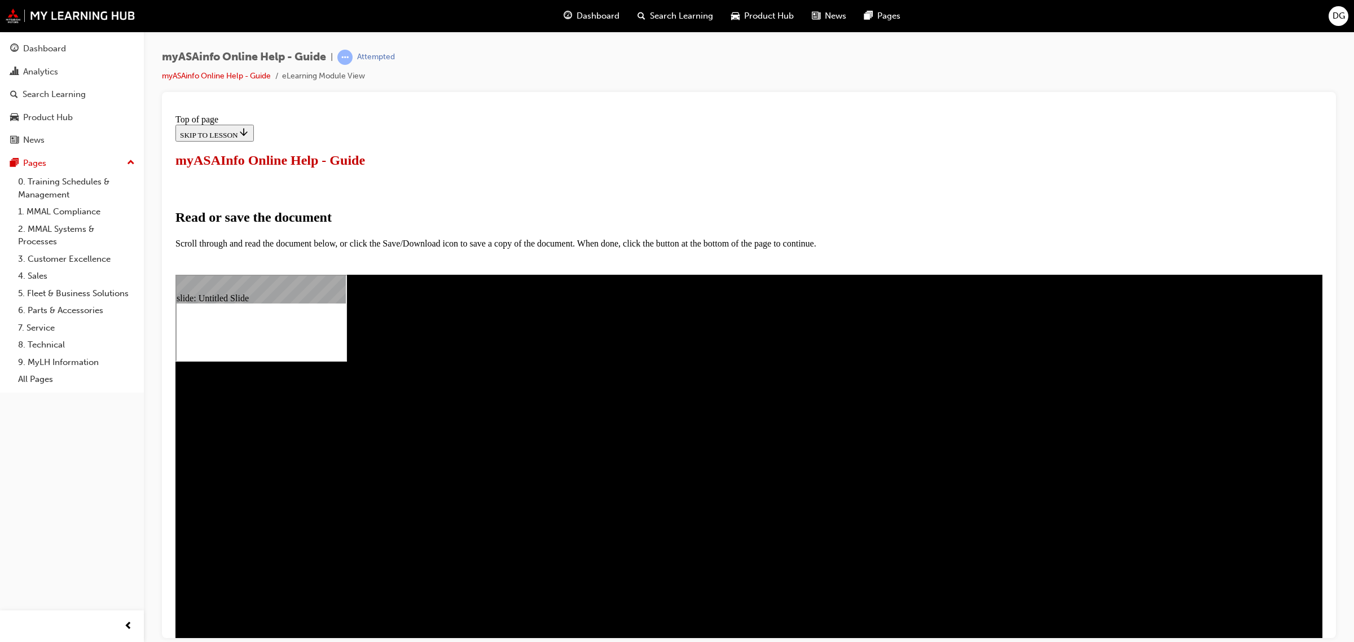
type input "15"
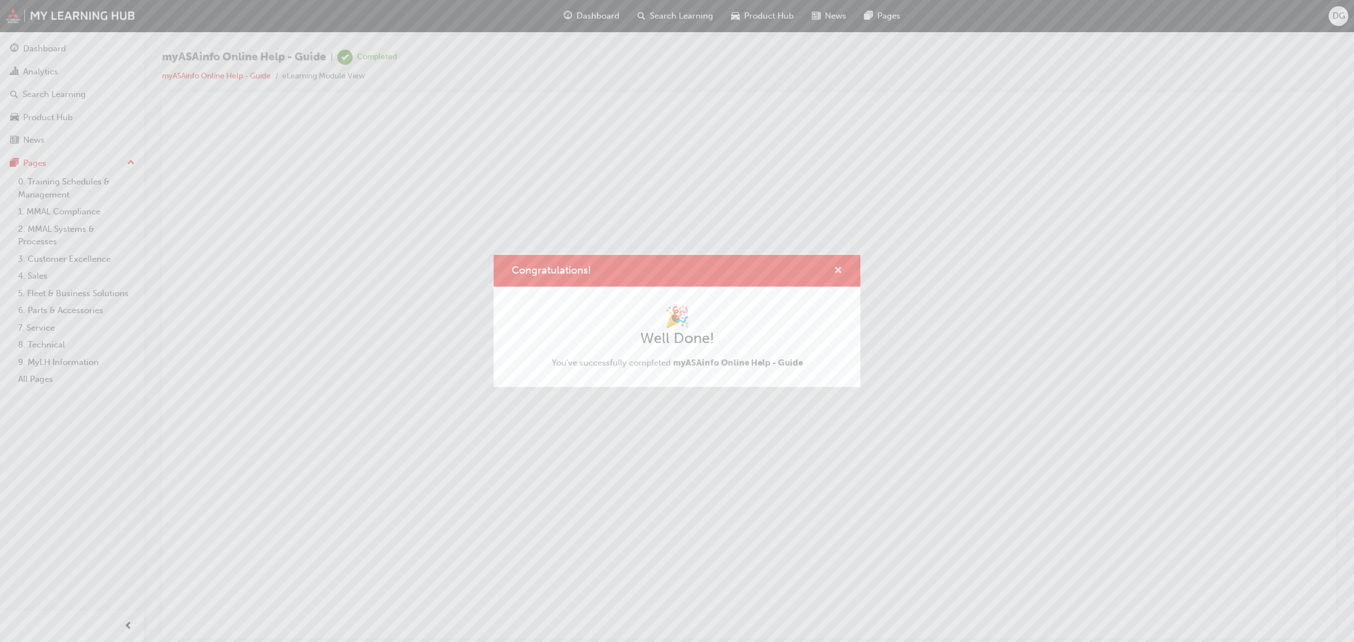
click at [836, 277] on button "Congratulations!" at bounding box center [838, 271] width 8 height 14
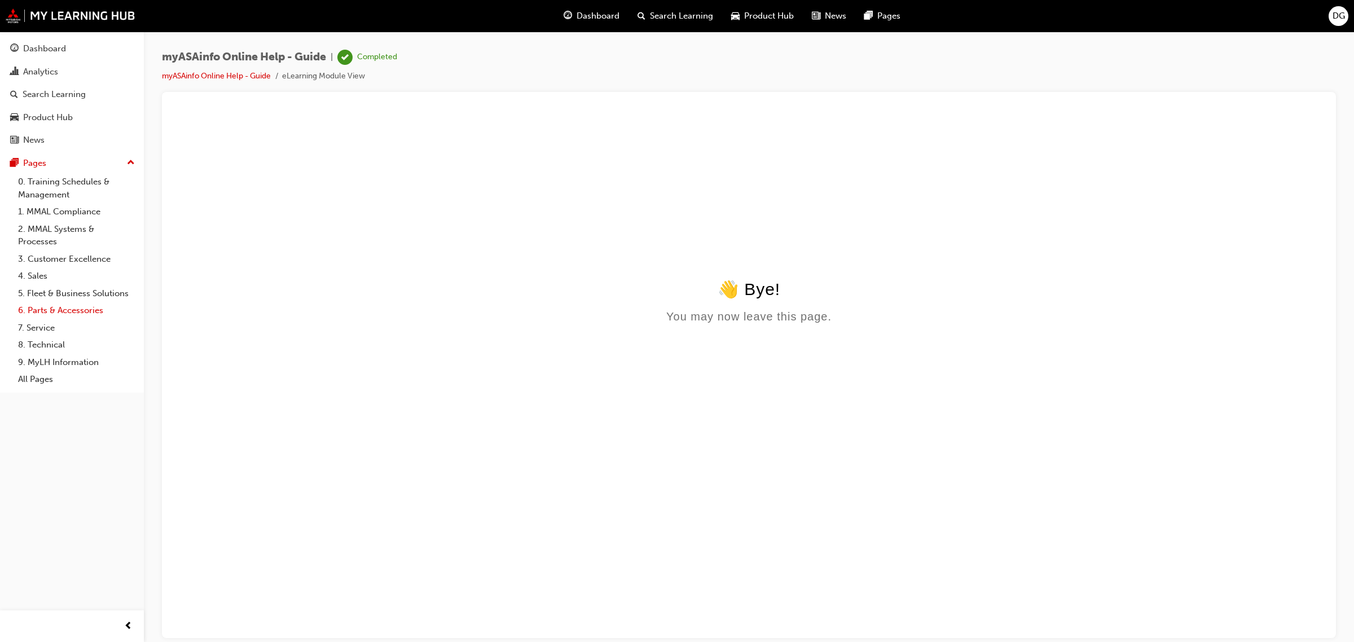
click at [34, 308] on link "6. Parts & Accessories" at bounding box center [77, 310] width 126 height 17
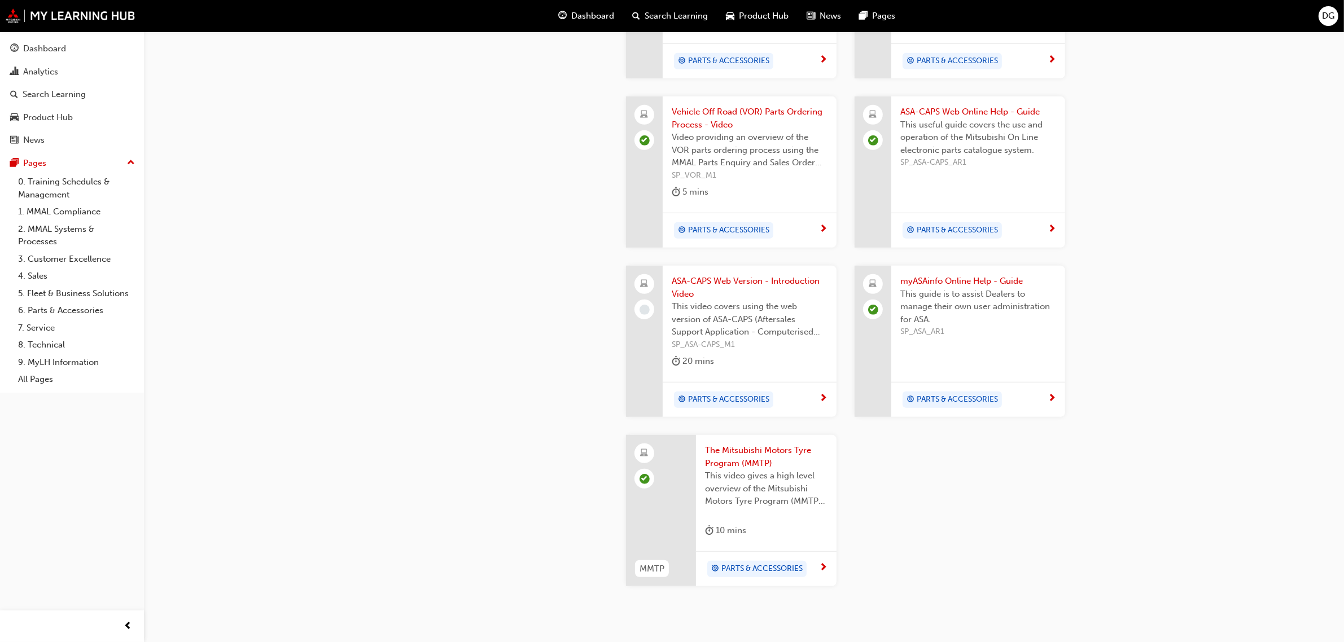
click at [767, 339] on span "SP_ASA-CAPS_M1" at bounding box center [750, 345] width 156 height 13
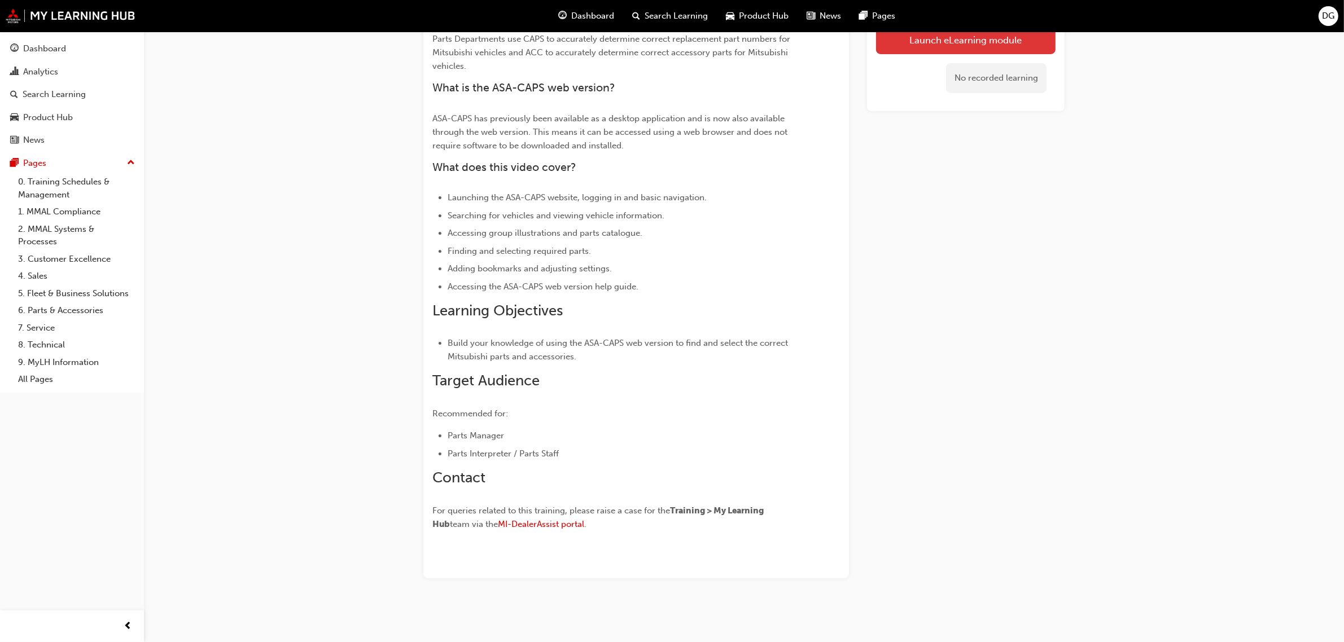
click at [920, 48] on link "Launch eLearning module" at bounding box center [965, 40] width 179 height 28
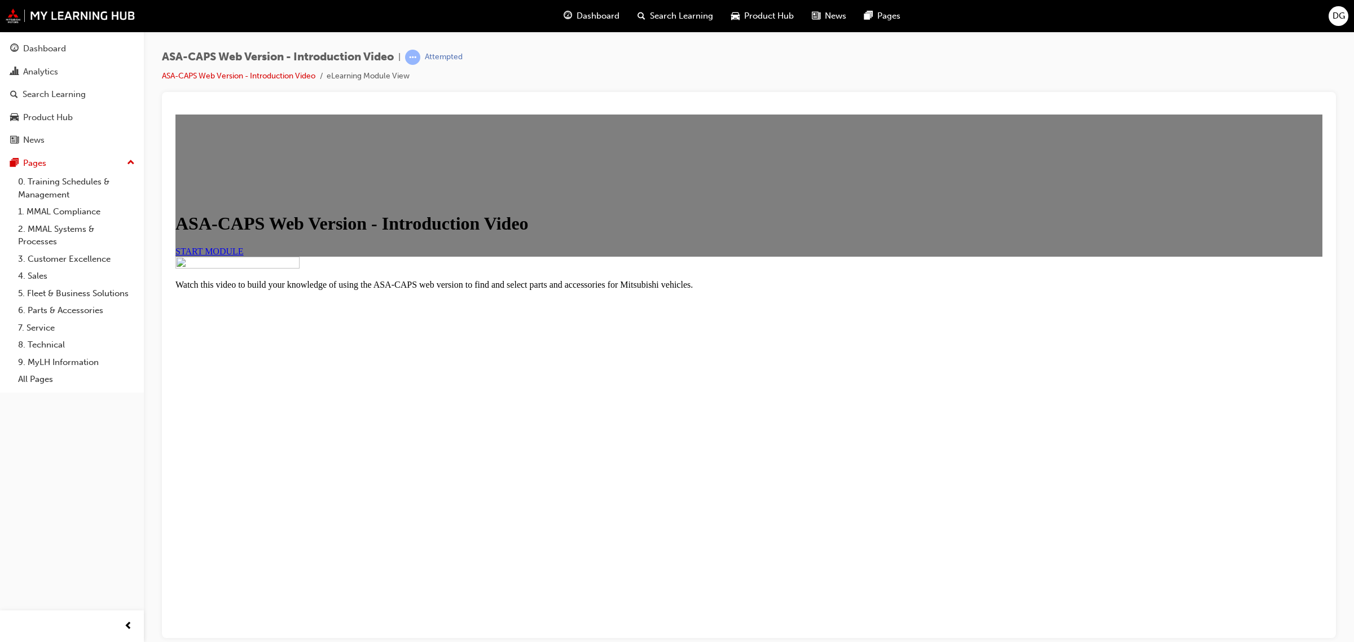
click at [635, 256] on div "ASA-CAPS Web Version - Introduction Video START MODULE" at bounding box center [749, 185] width 1147 height 142
click at [244, 256] on span "START MODULE" at bounding box center [210, 251] width 68 height 10
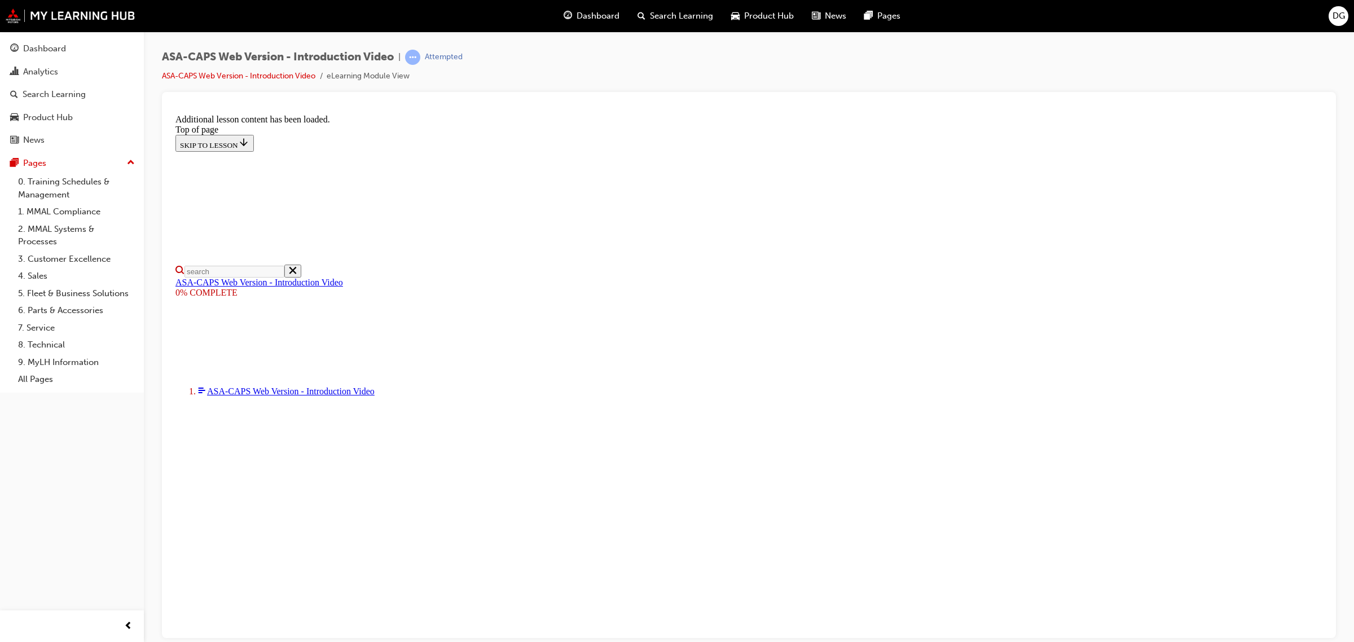
scroll to position [230, 0]
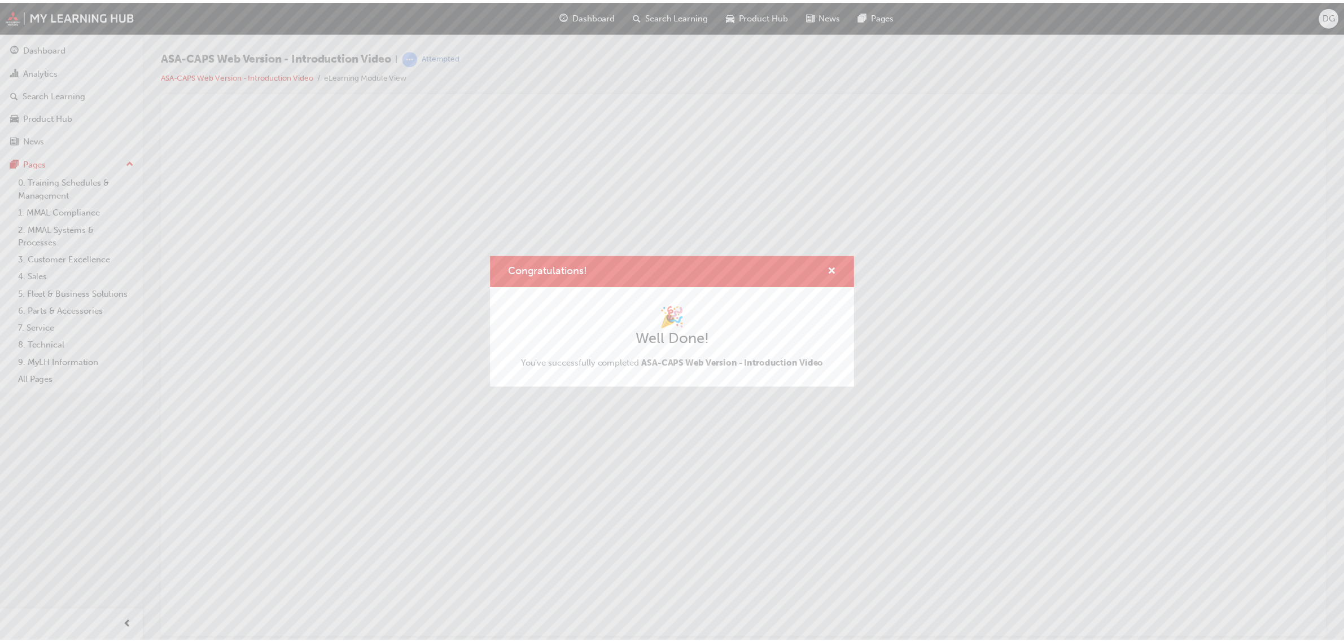
scroll to position [0, 0]
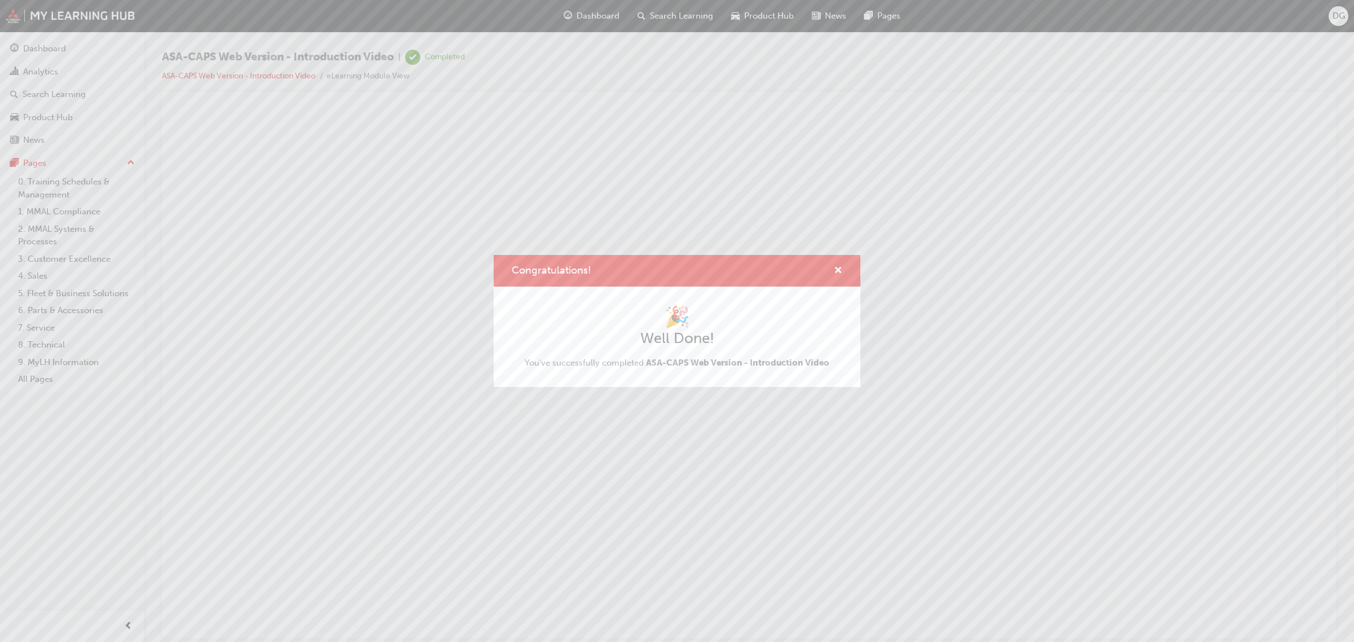
click at [840, 261] on div "Congratulations!" at bounding box center [677, 271] width 367 height 32
click at [839, 266] on span "cross-icon" at bounding box center [838, 271] width 8 height 10
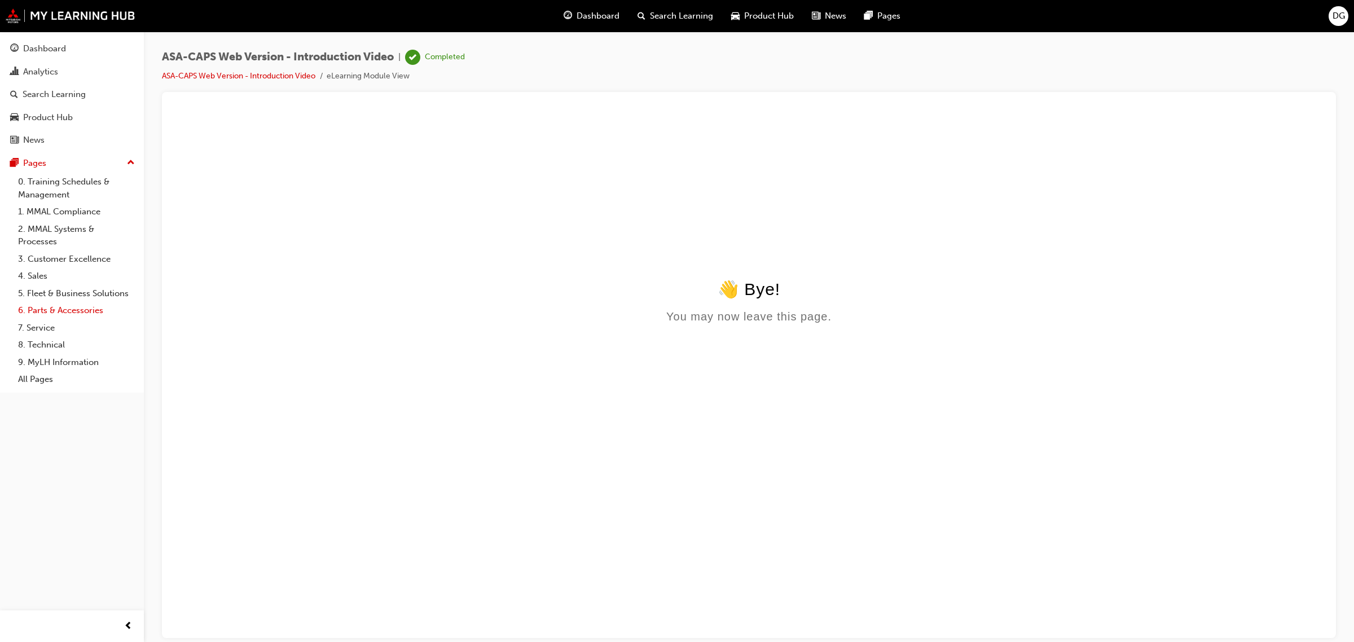
click at [65, 312] on link "6. Parts & Accessories" at bounding box center [77, 310] width 126 height 17
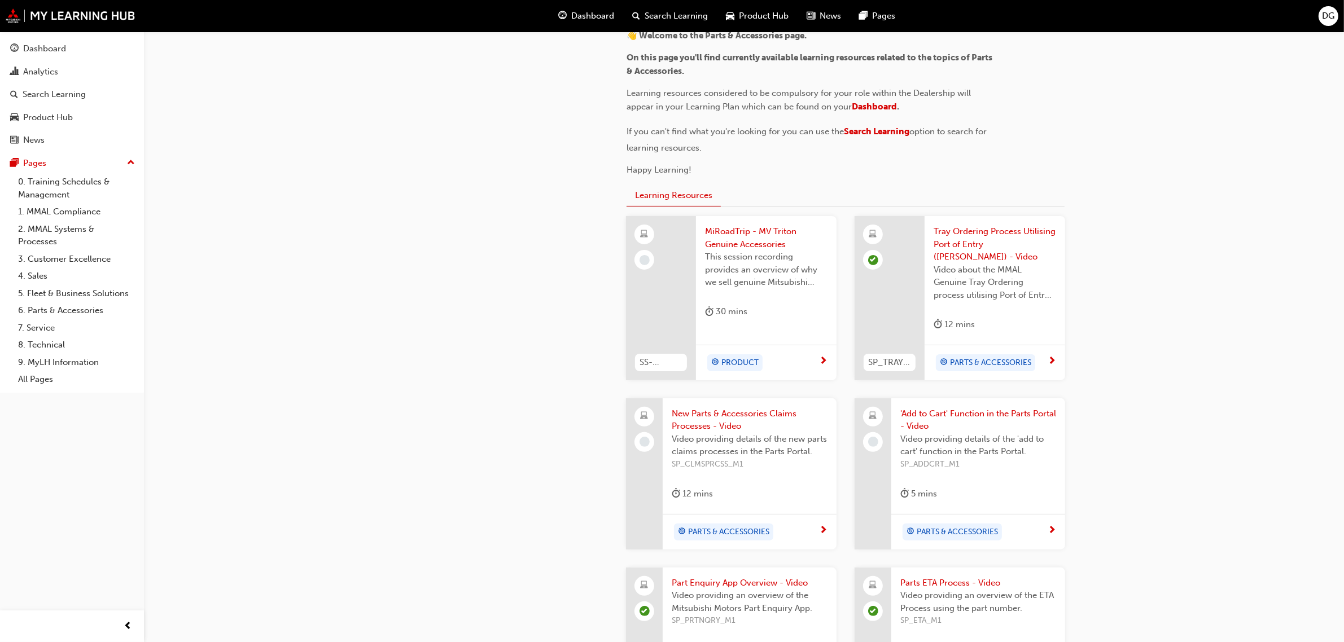
scroll to position [282, 0]
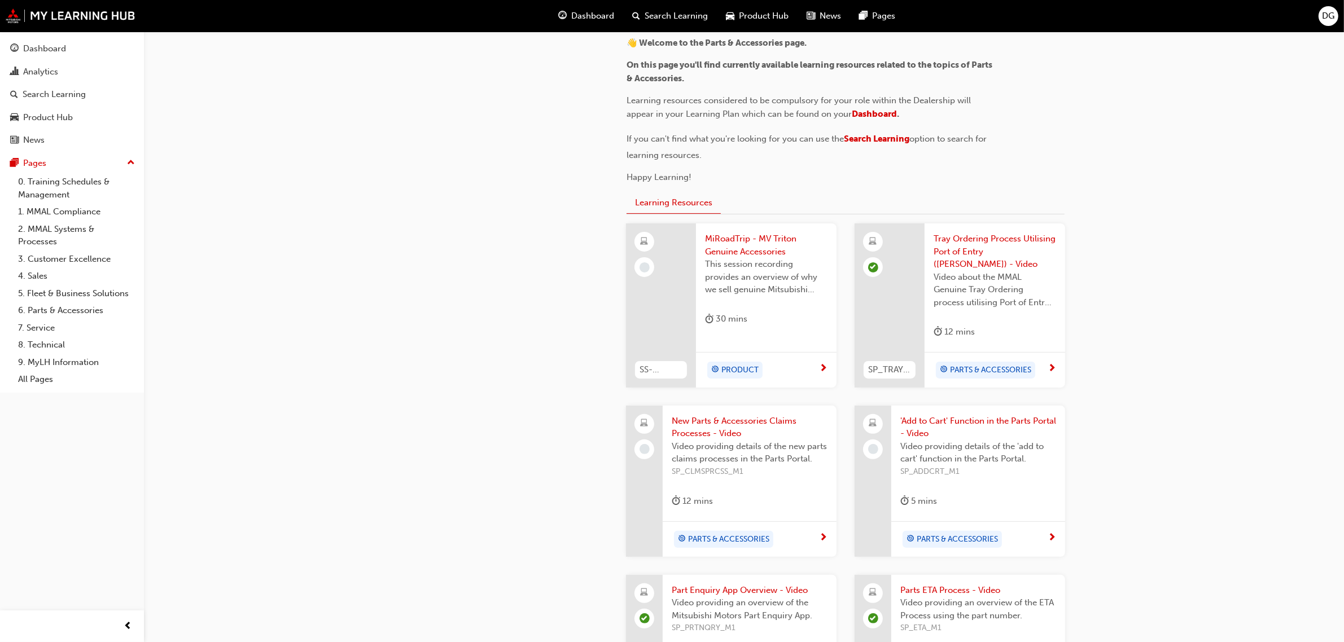
click at [1041, 444] on span "Video providing details of the 'add to cart' function in the Parts Portal." at bounding box center [978, 452] width 156 height 25
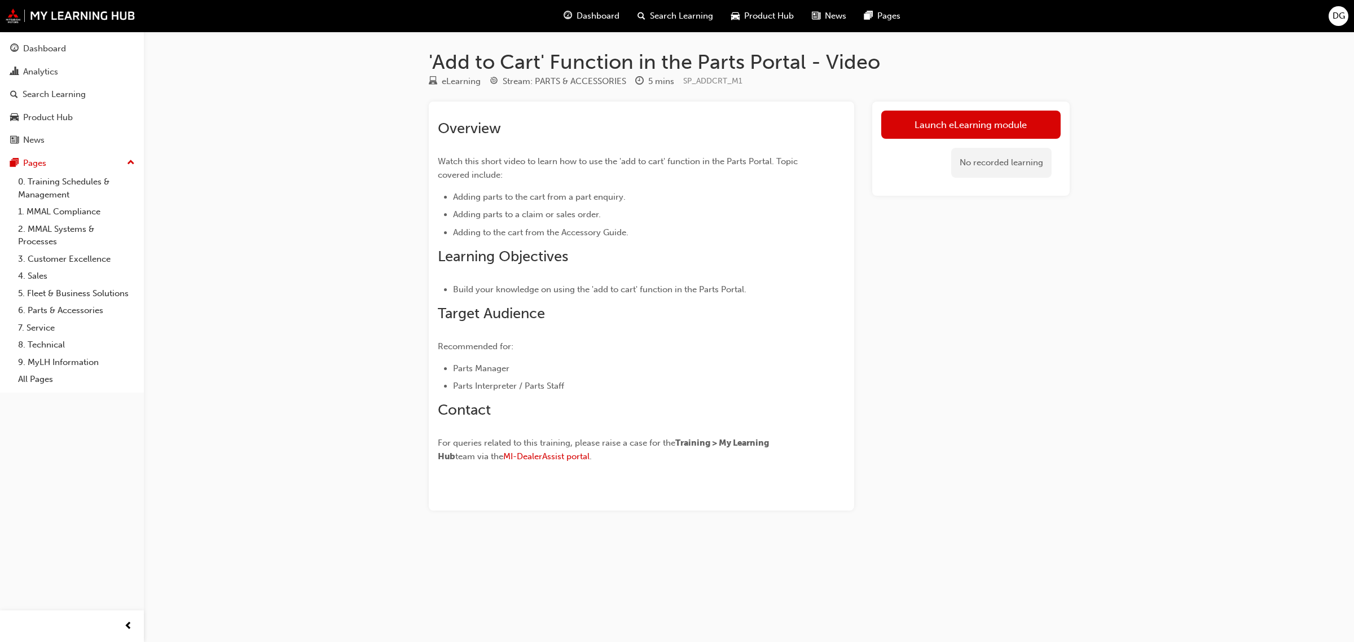
click at [949, 130] on link "Launch eLearning module" at bounding box center [970, 125] width 179 height 28
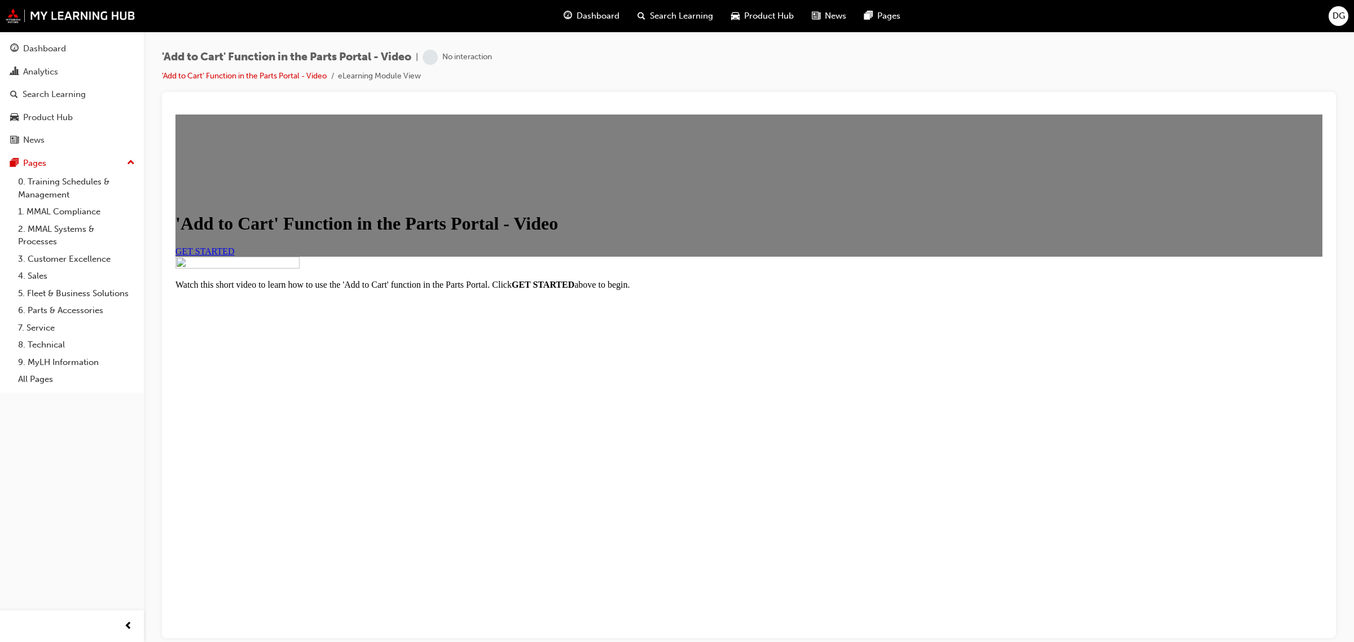
scroll to position [4, 0]
click at [235, 256] on span "GET STARTED" at bounding box center [205, 251] width 59 height 10
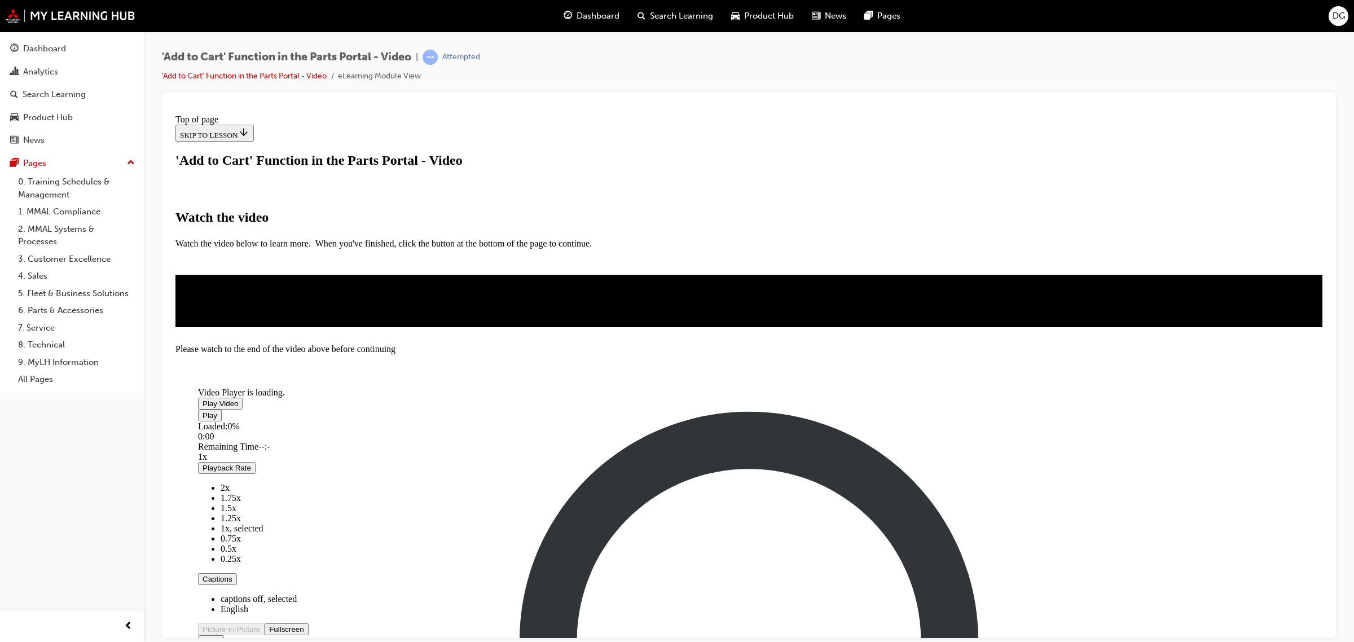
scroll to position [139, 0]
click at [203, 399] on span "Video player" at bounding box center [203, 403] width 0 height 8
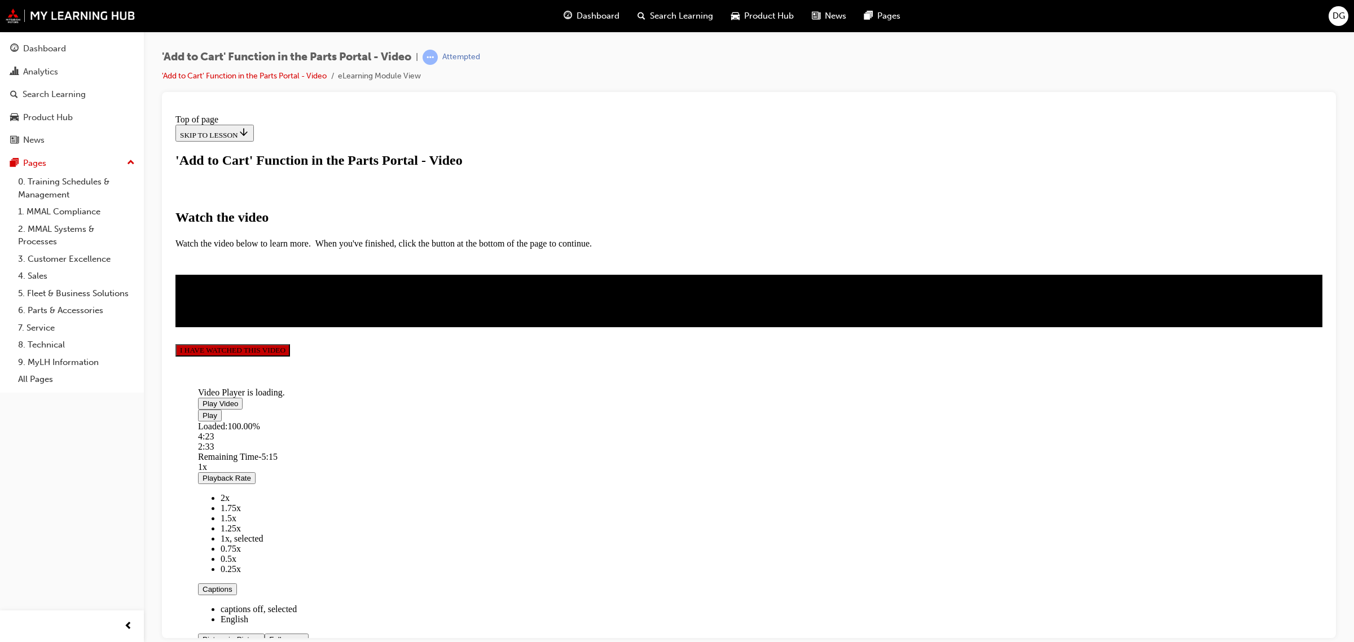
scroll to position [137, 0]
click at [765, 373] on div "I HAVE WATCHED THIS VIDEO" at bounding box center [749, 350] width 1147 height 46
click at [290, 356] on button "I HAVE WATCHED THIS VIDEO" at bounding box center [233, 350] width 115 height 12
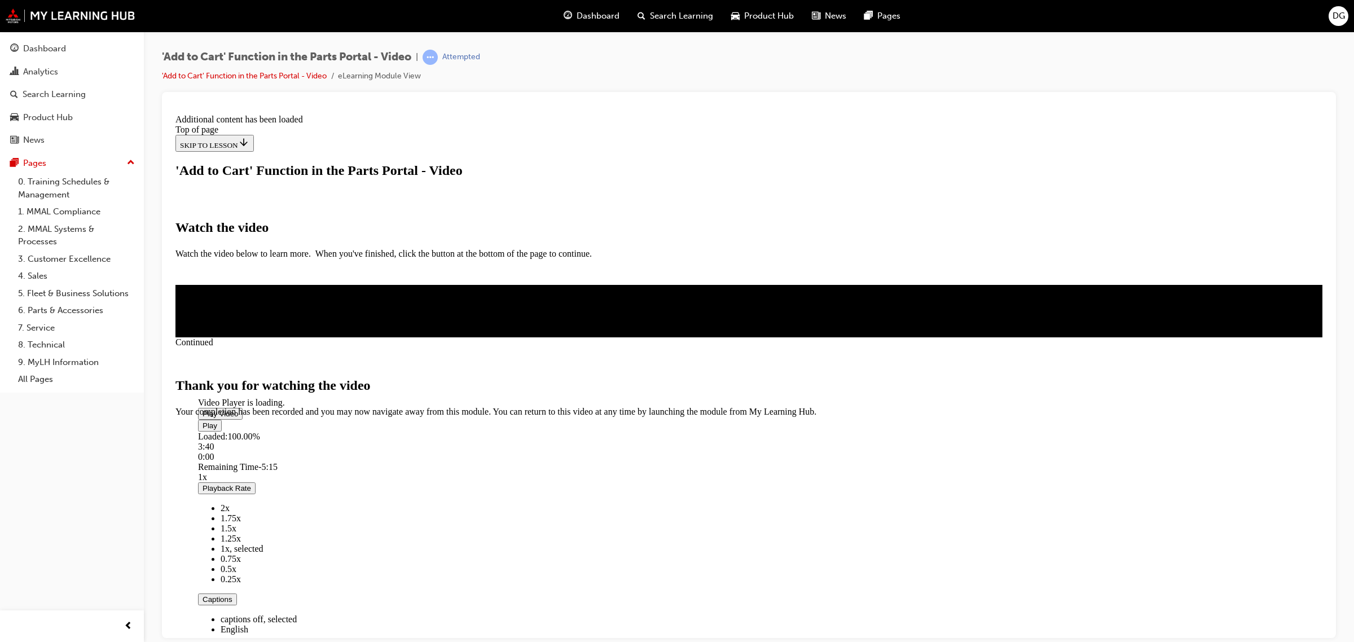
scroll to position [230, 0]
click at [245, 469] on span "CLOSE MODULE" at bounding box center [210, 464] width 69 height 10
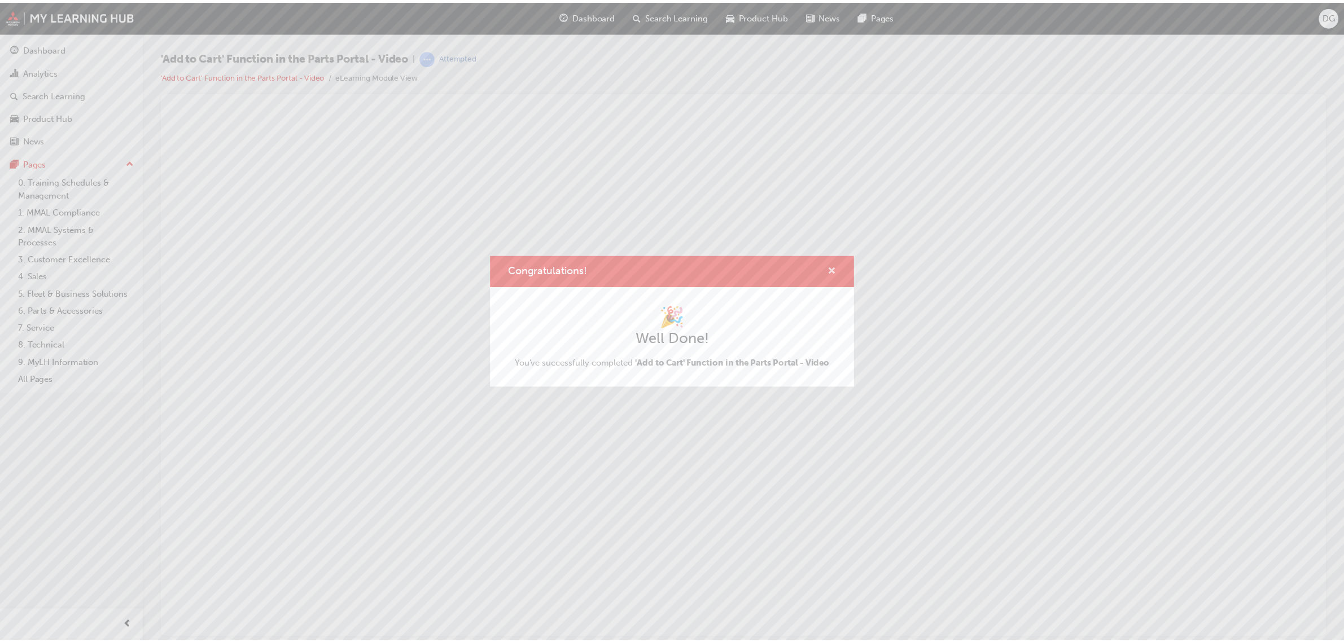
scroll to position [0, 0]
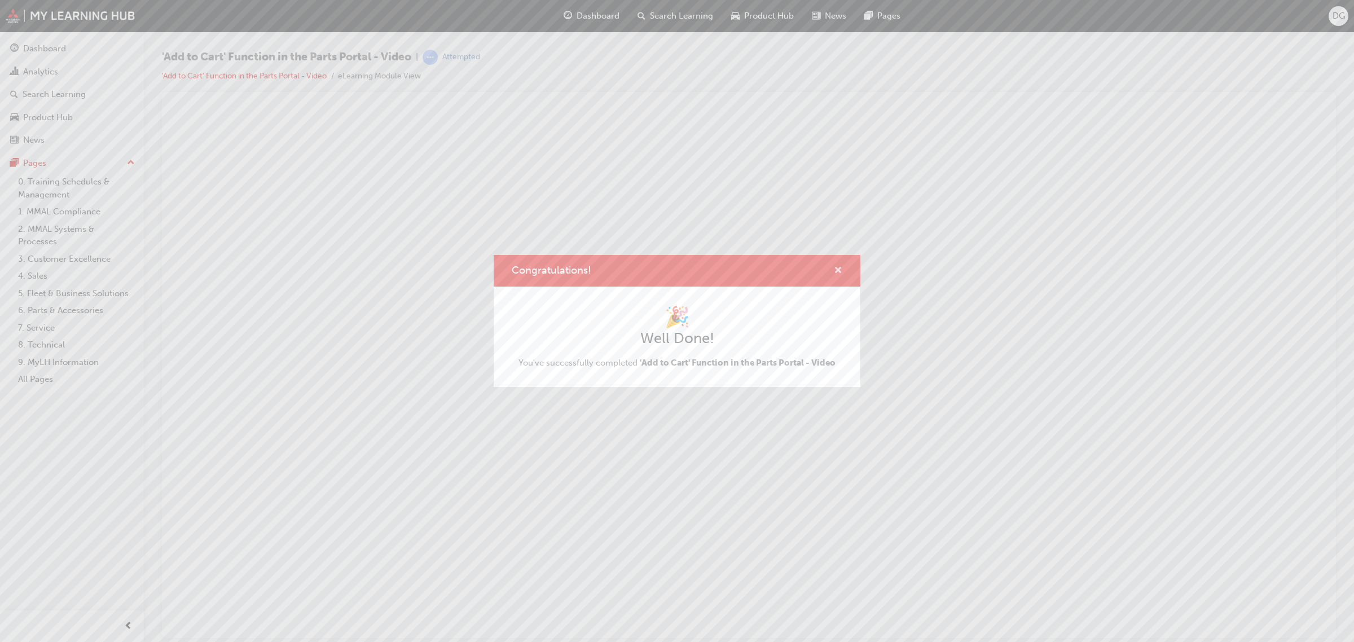
click at [834, 266] on span "cross-icon" at bounding box center [838, 271] width 8 height 10
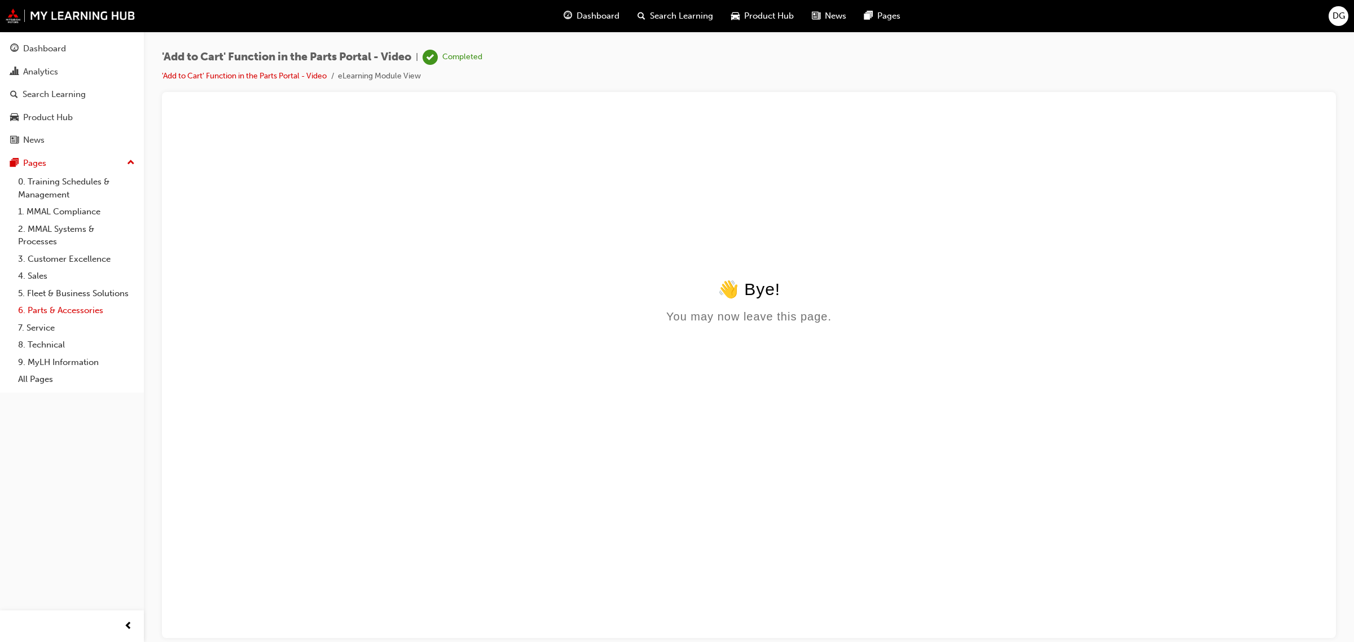
drag, startPoint x: 77, startPoint y: 306, endPoint x: 89, endPoint y: 309, distance: 12.2
click at [77, 306] on link "6. Parts & Accessories" at bounding box center [77, 310] width 126 height 17
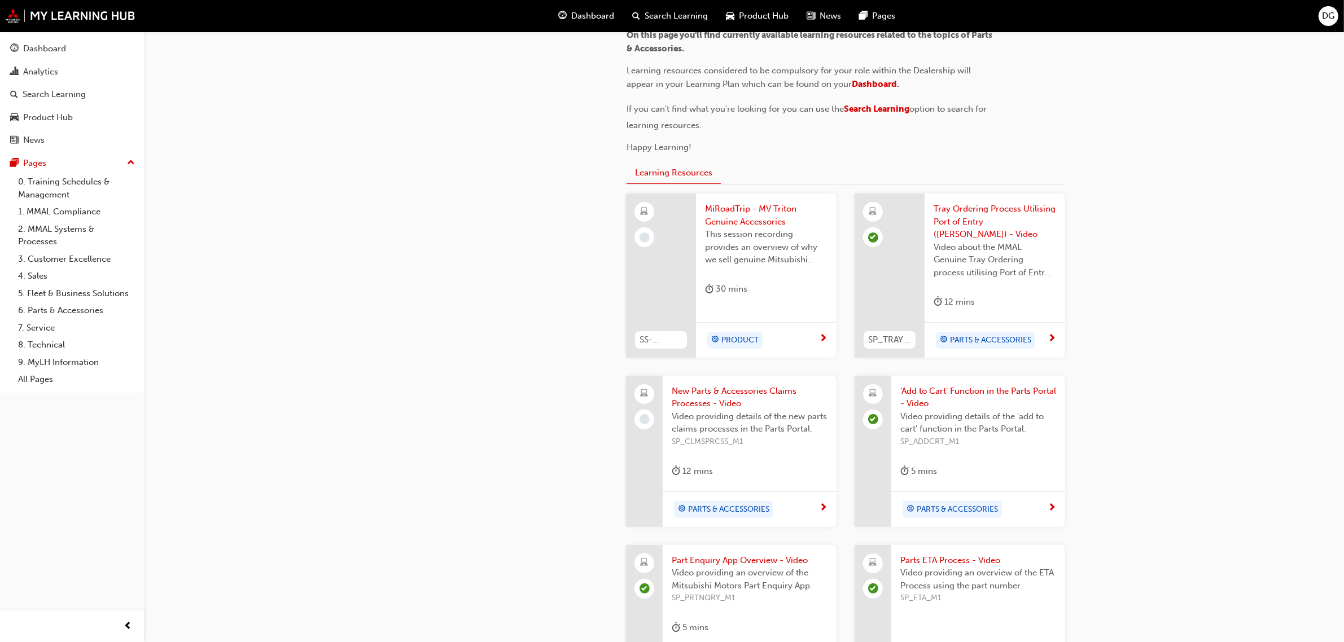
scroll to position [353, 0]
